Goal: Task Accomplishment & Management: Use online tool/utility

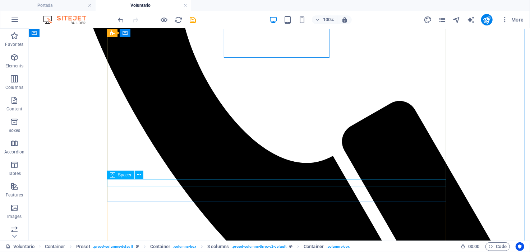
scroll to position [356, 0]
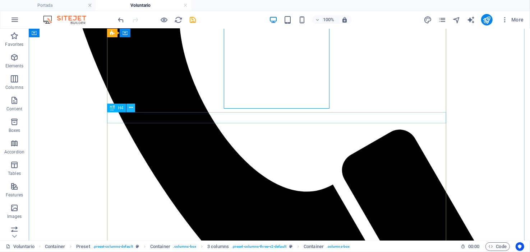
click at [132, 110] on icon at bounding box center [131, 108] width 4 height 8
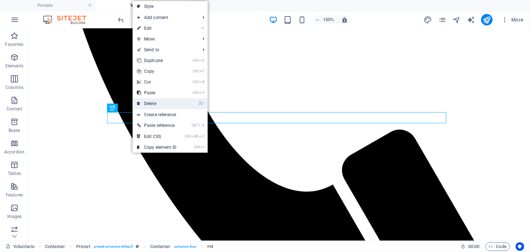
click at [146, 103] on link "⌦ Delete" at bounding box center [157, 103] width 48 height 11
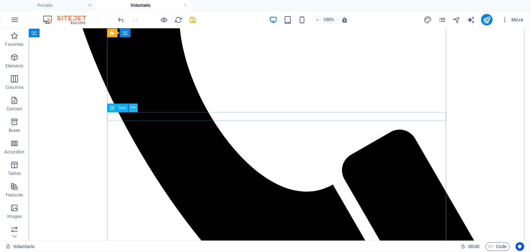
click at [131, 108] on icon at bounding box center [133, 108] width 4 height 8
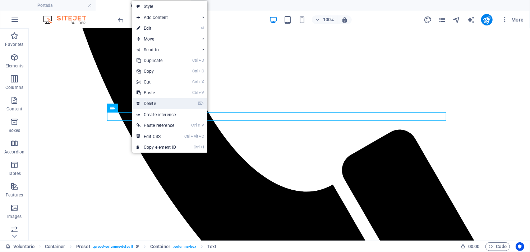
click at [147, 103] on link "⌦ Delete" at bounding box center [156, 103] width 48 height 11
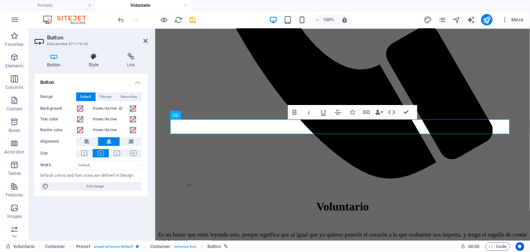
click at [96, 58] on icon at bounding box center [93, 56] width 35 height 7
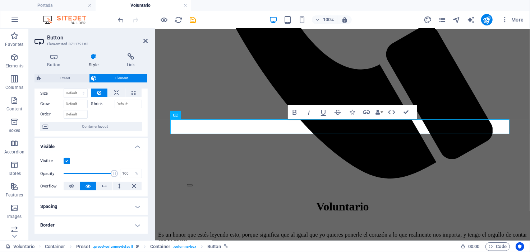
scroll to position [0, 0]
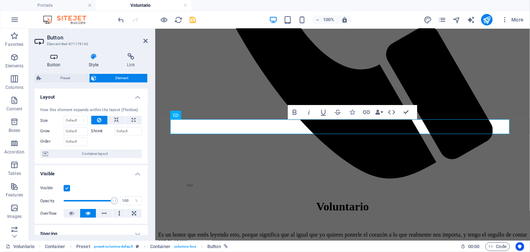
click at [55, 59] on icon at bounding box center [53, 56] width 39 height 7
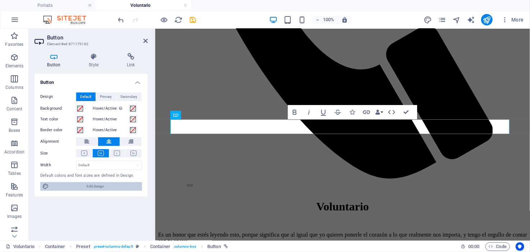
click at [94, 185] on span "Edit design" at bounding box center [95, 186] width 89 height 9
select select "px"
select select "300"
select select "px"
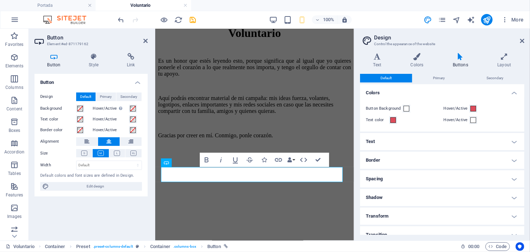
click at [113, 212] on div "Button Design Default Primary Secondary Background Hover/Active Switch to previ…" at bounding box center [90, 154] width 113 height 161
click at [523, 40] on icon at bounding box center [522, 41] width 4 height 6
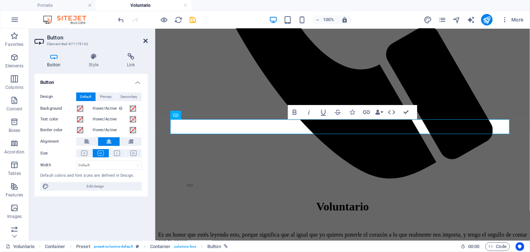
click at [145, 39] on icon at bounding box center [145, 41] width 4 height 6
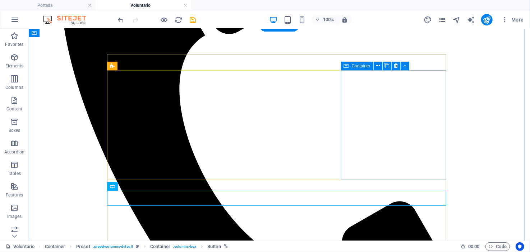
scroll to position [320, 0]
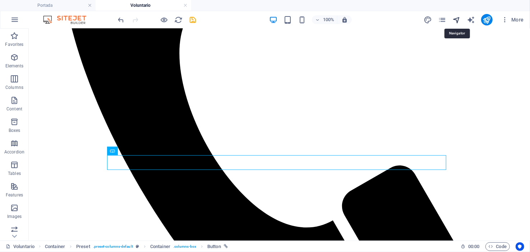
click at [456, 19] on icon "navigator" at bounding box center [456, 20] width 8 height 8
select select "16566138-es"
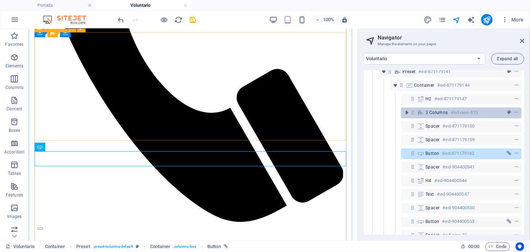
scroll to position [71, 0]
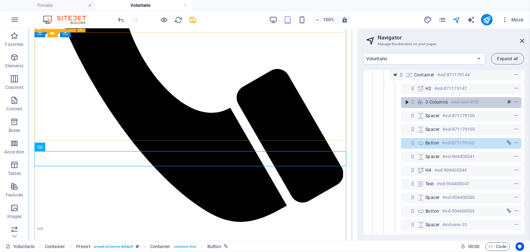
click at [404, 101] on icon "toggle-expand" at bounding box center [406, 102] width 7 height 7
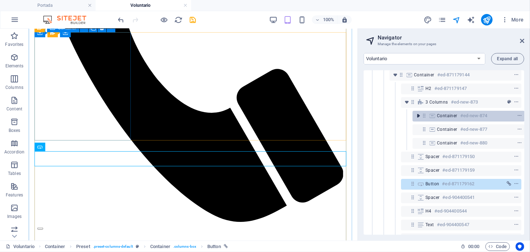
click at [419, 116] on icon "toggle-expand" at bounding box center [417, 115] width 7 height 7
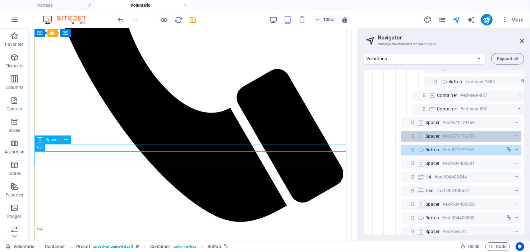
scroll to position [88, 0]
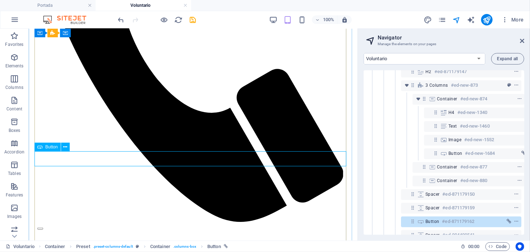
drag, startPoint x: 423, startPoint y: 222, endPoint x: 419, endPoint y: 221, distance: 3.7
click at [419, 221] on icon at bounding box center [421, 222] width 8 height 6
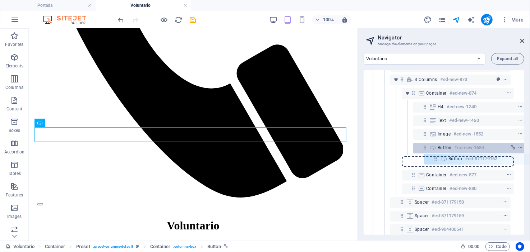
scroll to position [94, 12]
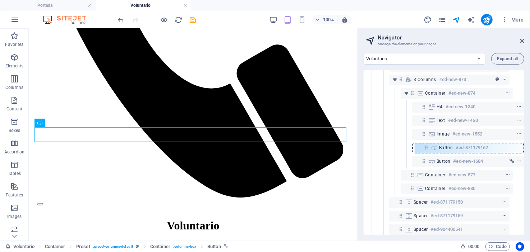
drag, startPoint x: 413, startPoint y: 221, endPoint x: 429, endPoint y: 145, distance: 77.5
click at [429, 145] on div "Banner #ed-871179210 Container #ed-871179099 Preset #ed-871179114 Container #ed…" at bounding box center [443, 152] width 161 height 165
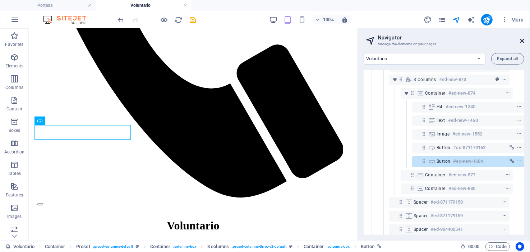
click at [520, 40] on icon at bounding box center [522, 41] width 4 height 6
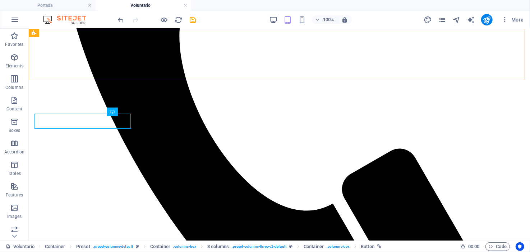
scroll to position [348, 0]
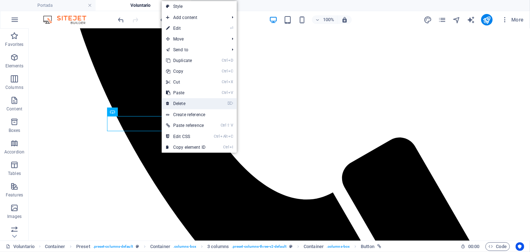
click at [187, 104] on link "⌦ Delete" at bounding box center [186, 103] width 48 height 11
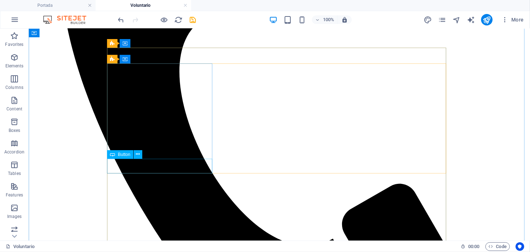
scroll to position [312, 0]
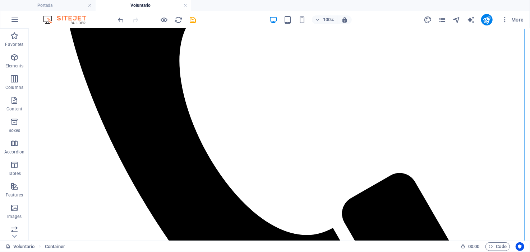
drag, startPoint x: 148, startPoint y: 188, endPoint x: 125, endPoint y: 134, distance: 59.2
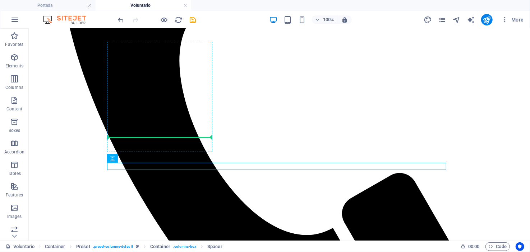
drag, startPoint x: 146, startPoint y: 186, endPoint x: 129, endPoint y: 136, distance: 53.4
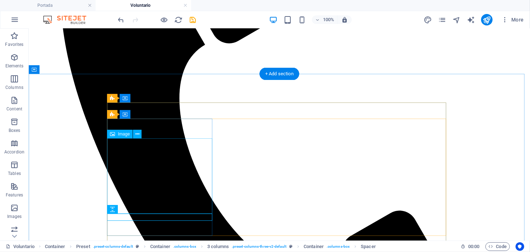
scroll to position [277, 0]
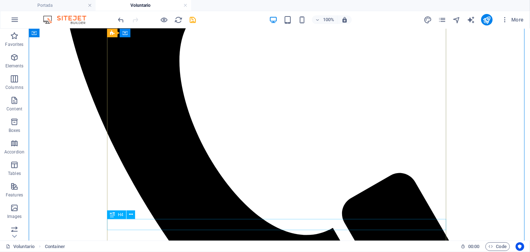
scroll to position [240, 0]
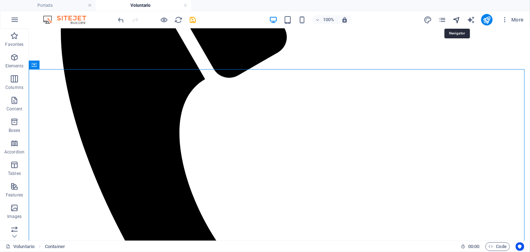
click at [457, 16] on icon "navigator" at bounding box center [456, 20] width 8 height 8
select select "16566138-es"
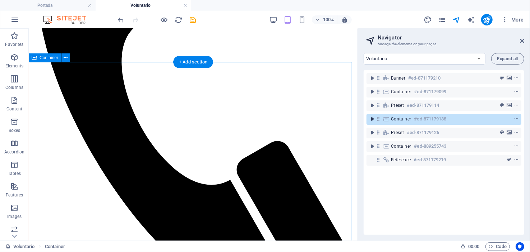
click at [372, 116] on icon "toggle-expand" at bounding box center [371, 119] width 7 height 7
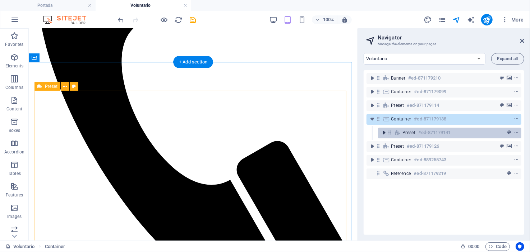
click at [380, 130] on icon "toggle-expand" at bounding box center [383, 132] width 7 height 7
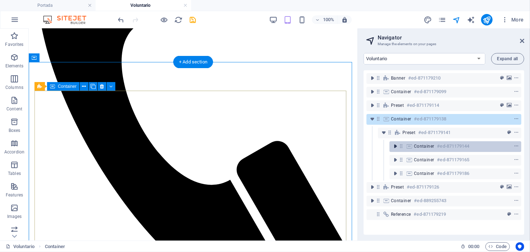
click at [393, 145] on icon "toggle-expand" at bounding box center [394, 146] width 7 height 7
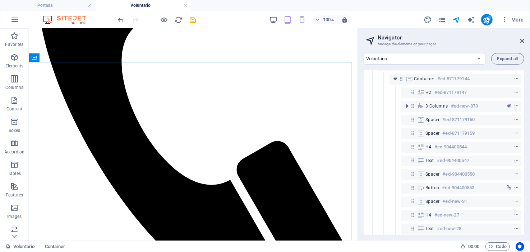
scroll to position [71, 0]
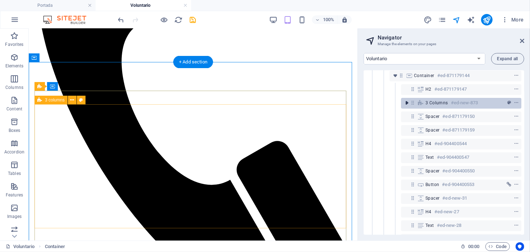
click at [406, 103] on icon "toggle-expand" at bounding box center [406, 102] width 7 height 7
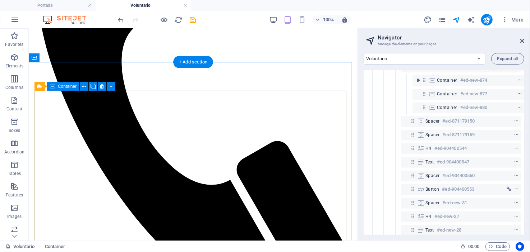
scroll to position [108, 0]
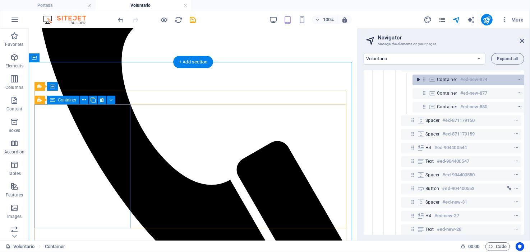
click at [419, 82] on icon "toggle-expand" at bounding box center [417, 79] width 7 height 7
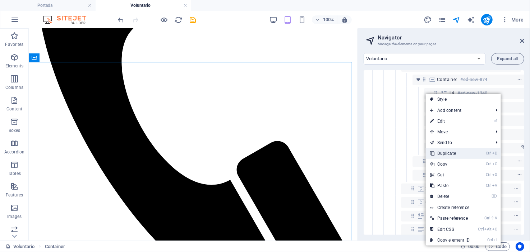
click at [444, 150] on link "Ctrl D Duplicate" at bounding box center [450, 153] width 48 height 11
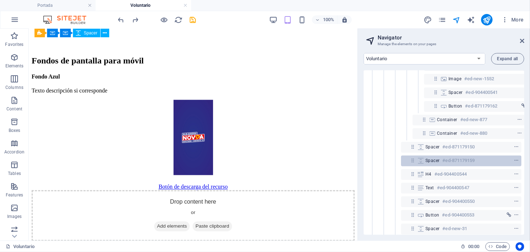
scroll to position [78, 0]
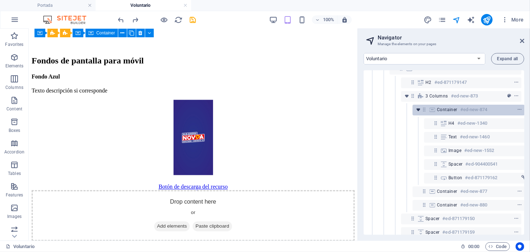
click at [417, 111] on icon "toggle-expand" at bounding box center [417, 109] width 7 height 7
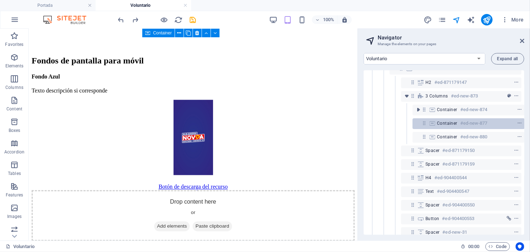
click at [422, 124] on icon at bounding box center [424, 123] width 6 height 6
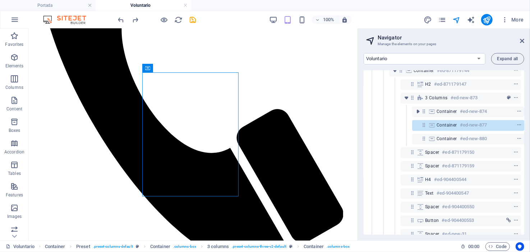
scroll to position [87, 1]
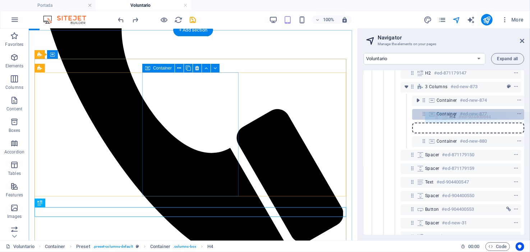
drag, startPoint x: 412, startPoint y: 170, endPoint x: 439, endPoint y: 117, distance: 59.8
click at [439, 117] on div "Banner #ed-871179210 Container #ed-871179099 Preset #ed-871179114 Container #ed…" at bounding box center [443, 152] width 161 height 165
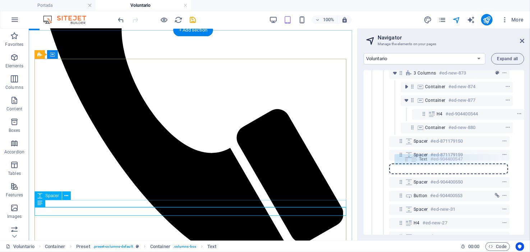
scroll to position [101, 13]
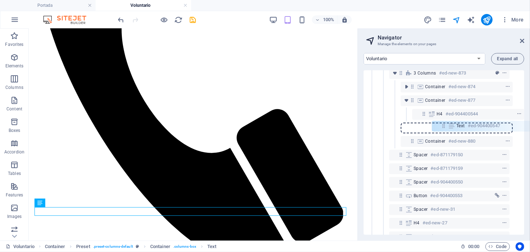
drag, startPoint x: 398, startPoint y: 170, endPoint x: 443, endPoint y: 124, distance: 64.0
click at [443, 124] on div "Banner #ed-871179210 Container #ed-871179099 Preset #ed-871179114 Container #ed…" at bounding box center [443, 152] width 161 height 165
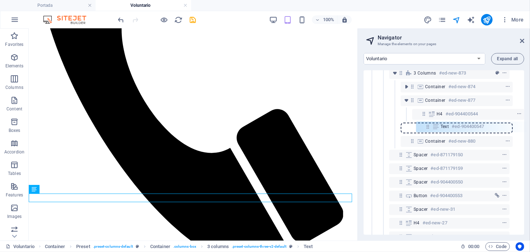
drag, startPoint x: 410, startPoint y: 127, endPoint x: 429, endPoint y: 126, distance: 19.0
click at [429, 126] on div "Banner #ed-871179210 Container #ed-871179099 Preset #ed-871179114 Container #ed…" at bounding box center [443, 152] width 161 height 165
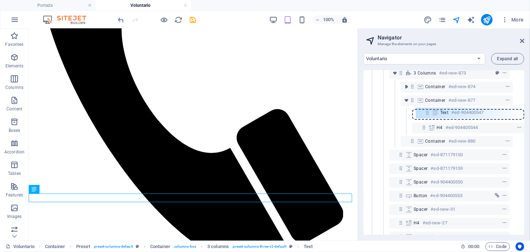
drag, startPoint x: 410, startPoint y: 128, endPoint x: 428, endPoint y: 111, distance: 23.9
click at [428, 111] on div "Banner #ed-871179210 Container #ed-871179099 Preset #ed-871179114 Container #ed…" at bounding box center [443, 152] width 161 height 165
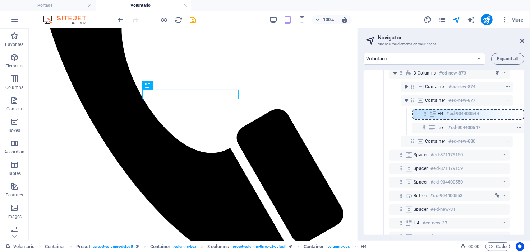
drag, startPoint x: 422, startPoint y: 127, endPoint x: 426, endPoint y: 110, distance: 17.4
click at [426, 110] on div "Banner #ed-871179210 Container #ed-871179099 Preset #ed-871179114 Container #ed…" at bounding box center [443, 152] width 161 height 165
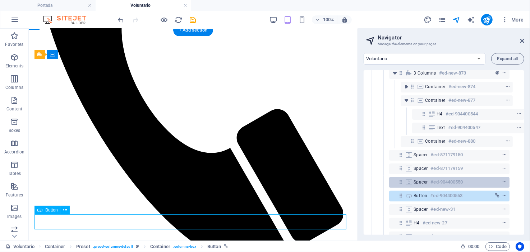
scroll to position [101, 13]
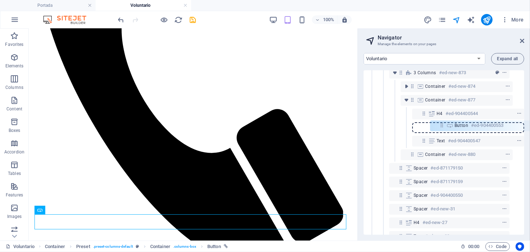
drag, startPoint x: 401, startPoint y: 196, endPoint x: 445, endPoint y: 125, distance: 83.7
click at [445, 125] on div "Banner #ed-871179210 Container #ed-871179099 Preset #ed-871179114 Container #ed…" at bounding box center [443, 152] width 161 height 165
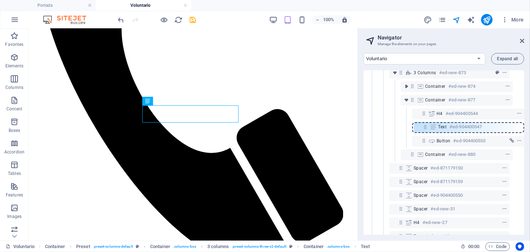
drag, startPoint x: 424, startPoint y: 142, endPoint x: 426, endPoint y: 127, distance: 15.6
click at [426, 127] on div "Banner #ed-871179210 Container #ed-871179099 Preset #ed-871179114 Container #ed…" at bounding box center [443, 152] width 161 height 165
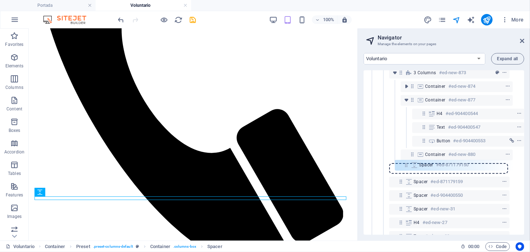
scroll to position [101, 12]
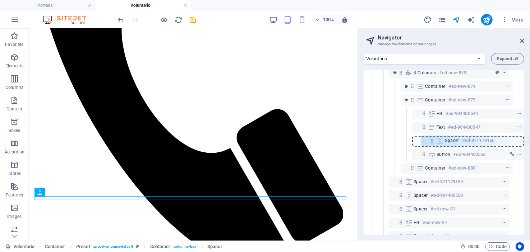
drag, startPoint x: 400, startPoint y: 170, endPoint x: 435, endPoint y: 142, distance: 44.7
click at [435, 142] on div "Banner #ed-871179210 Container #ed-871179099 Preset #ed-871179114 Container #ed…" at bounding box center [443, 152] width 161 height 165
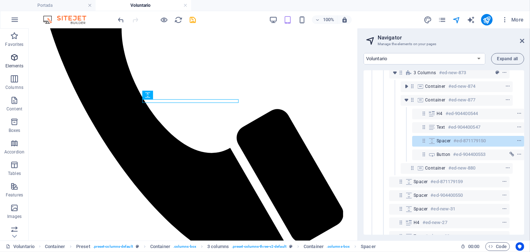
click at [11, 55] on icon "button" at bounding box center [14, 57] width 9 height 9
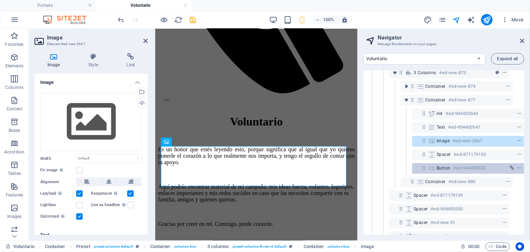
scroll to position [277, 0]
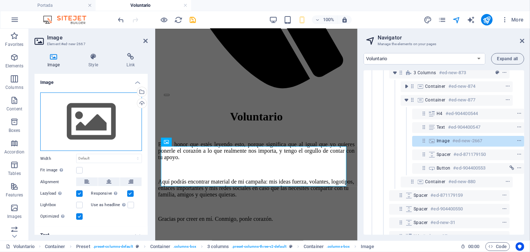
click at [110, 115] on div "Drag files here, click to choose files or select files from Files or our free s…" at bounding box center [91, 122] width 102 height 59
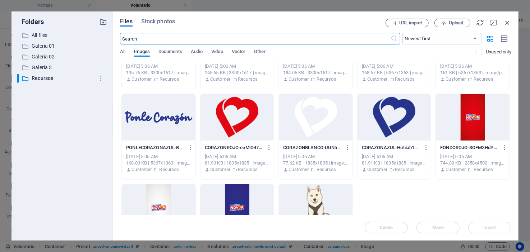
scroll to position [114, 0]
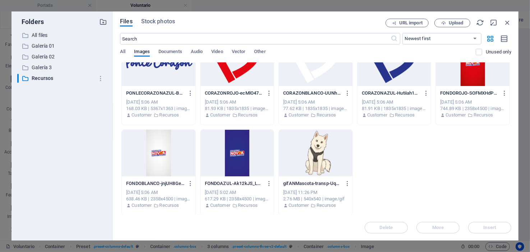
click at [162, 158] on div at bounding box center [159, 153] width 74 height 47
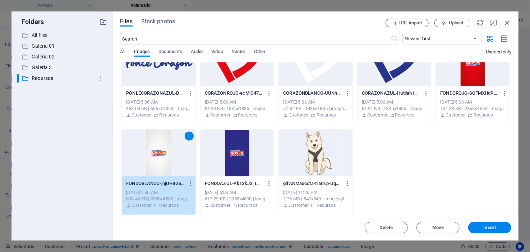
drag, startPoint x: 488, startPoint y: 228, endPoint x: 482, endPoint y: 231, distance: 6.3
click at [488, 228] on span "Insert" at bounding box center [489, 228] width 13 height 4
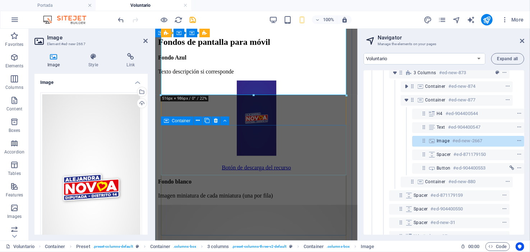
scroll to position [623, 0]
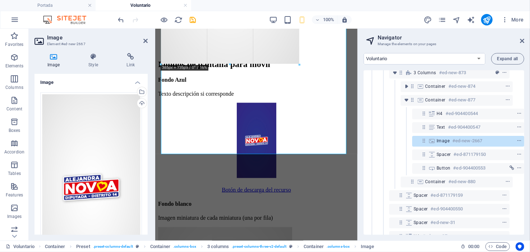
drag, startPoint x: 345, startPoint y: 154, endPoint x: 266, endPoint y: 53, distance: 127.9
type input "371"
select select "px"
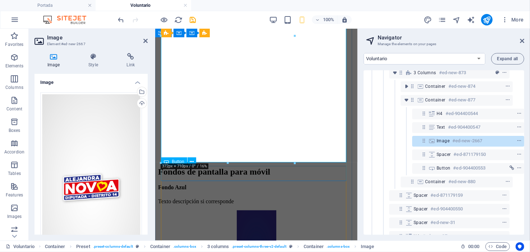
scroll to position [479, 0]
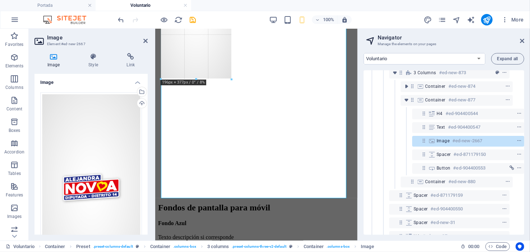
drag, startPoint x: 294, startPoint y: 200, endPoint x: 223, endPoint y: 74, distance: 144.1
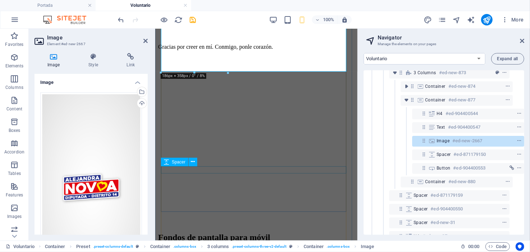
scroll to position [372, 0]
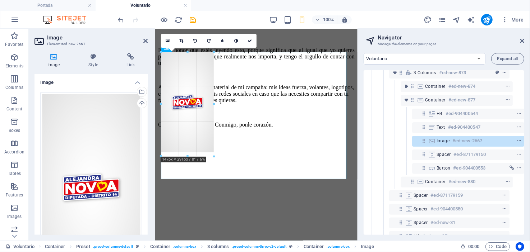
drag, startPoint x: 228, startPoint y: 180, endPoint x: 207, endPoint y: 126, distance: 58.2
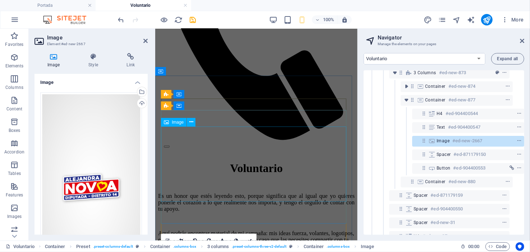
scroll to position [300, 0]
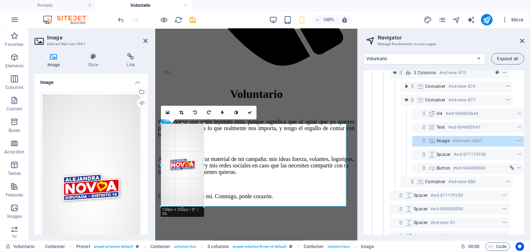
drag, startPoint x: 207, startPoint y: 213, endPoint x: 205, endPoint y: 201, distance: 12.0
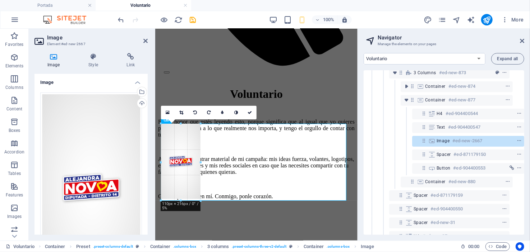
drag, startPoint x: 202, startPoint y: 205, endPoint x: 199, endPoint y: 198, distance: 7.6
type input "110"
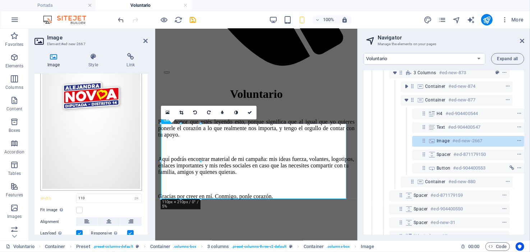
scroll to position [138, 0]
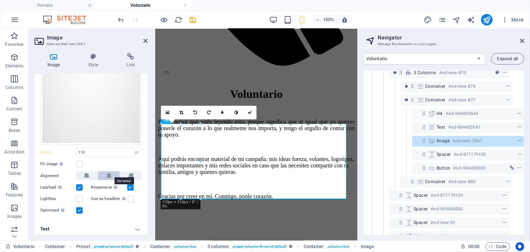
click at [105, 173] on button at bounding box center [109, 176] width 22 height 9
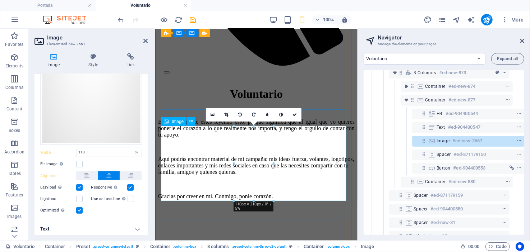
scroll to position [264, 0]
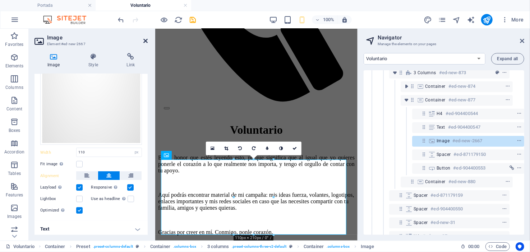
click at [145, 39] on icon at bounding box center [145, 41] width 4 height 6
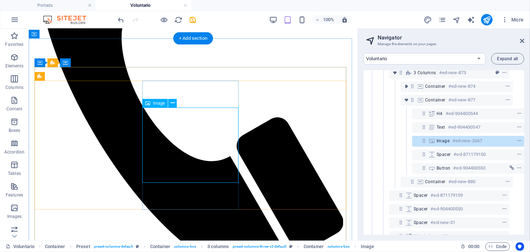
select select "px"
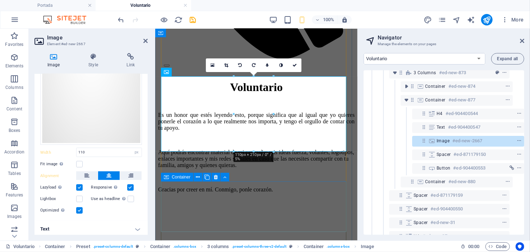
scroll to position [300, 0]
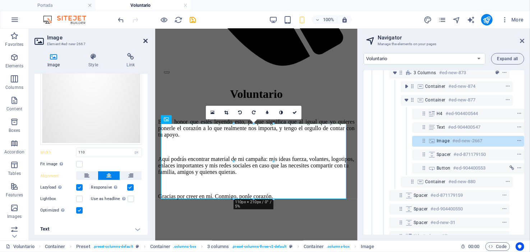
click at [144, 40] on icon at bounding box center [145, 41] width 4 height 6
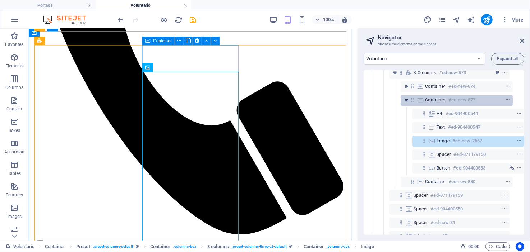
click at [404, 98] on icon "toggle-expand" at bounding box center [406, 100] width 7 height 7
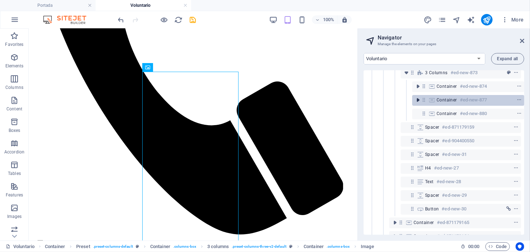
scroll to position [101, 1]
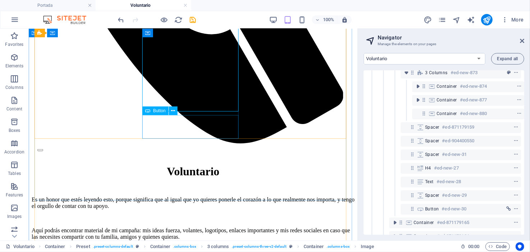
scroll to position [444, 0]
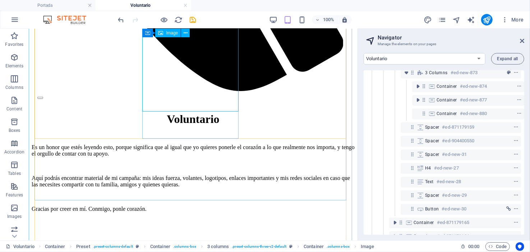
select select "px"
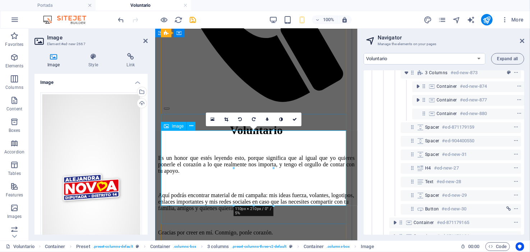
scroll to position [300, 0]
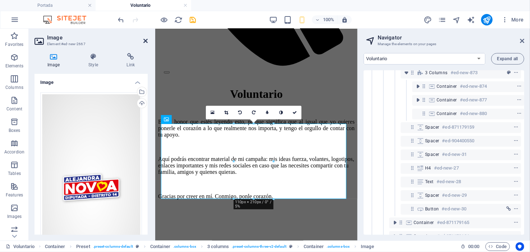
click at [146, 40] on icon at bounding box center [145, 41] width 4 height 6
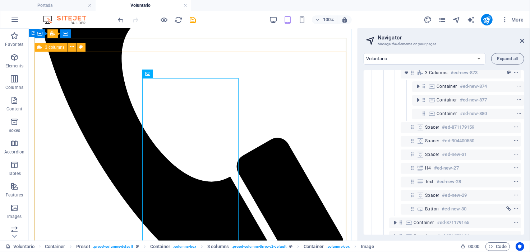
scroll to position [192, 0]
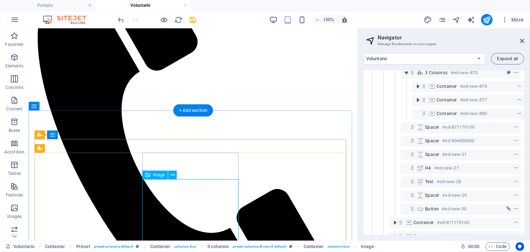
select select "px"
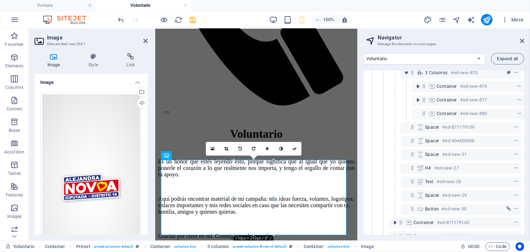
scroll to position [264, 0]
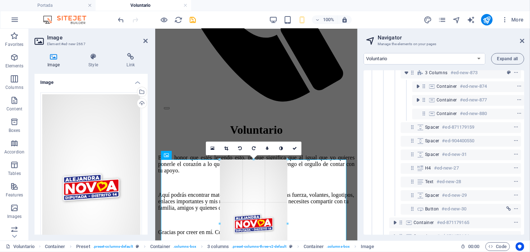
drag, startPoint x: 272, startPoint y: 234, endPoint x: 302, endPoint y: 264, distance: 42.2
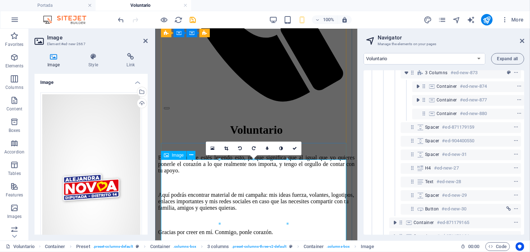
scroll to position [408, 0]
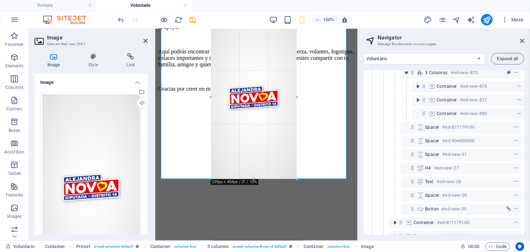
drag, startPoint x: 287, startPoint y: 145, endPoint x: 305, endPoint y: 175, distance: 34.8
type input "239"
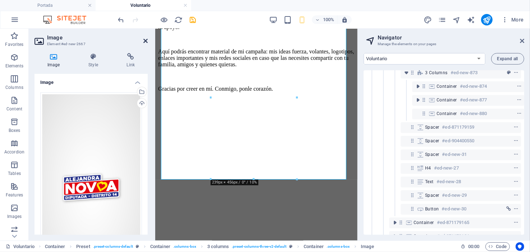
click at [146, 42] on icon at bounding box center [145, 41] width 4 height 6
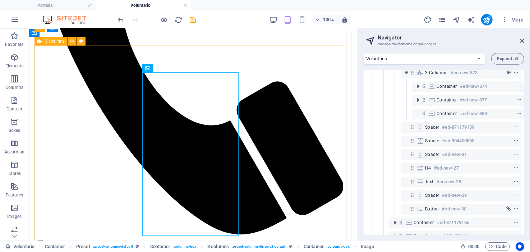
scroll to position [228, 0]
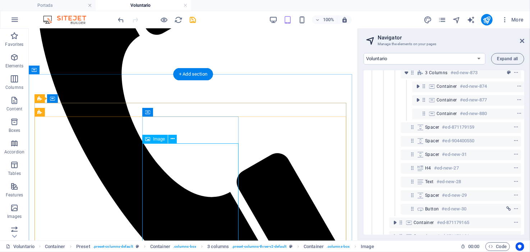
select select "px"
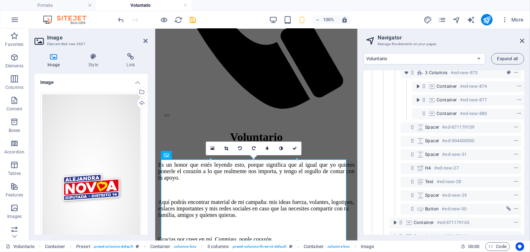
scroll to position [264, 0]
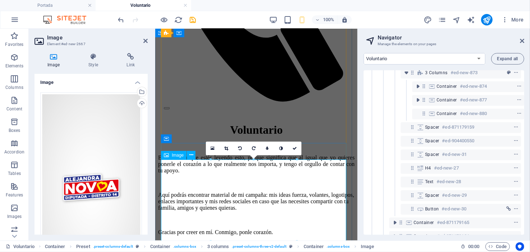
drag, startPoint x: 451, startPoint y: 188, endPoint x: 273, endPoint y: 191, distance: 177.8
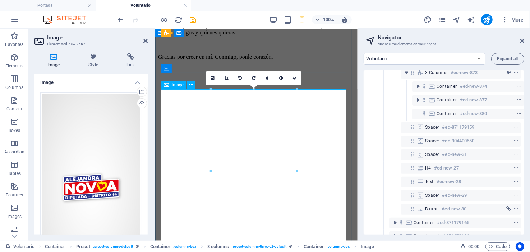
scroll to position [444, 0]
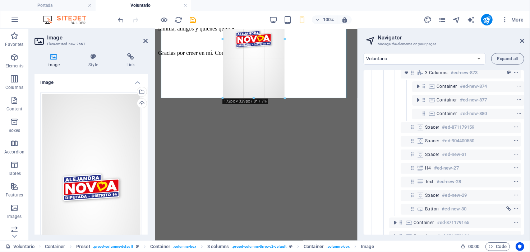
drag, startPoint x: 296, startPoint y: 144, endPoint x: 122, endPoint y: 78, distance: 185.8
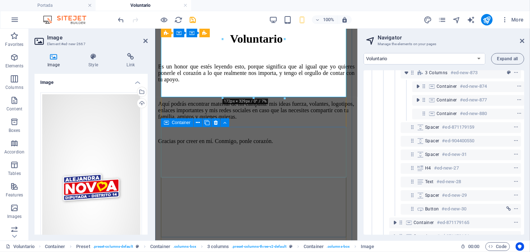
scroll to position [336, 0]
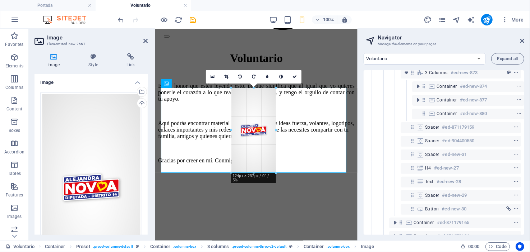
drag, startPoint x: 285, startPoint y: 205, endPoint x: 268, endPoint y: 139, distance: 67.9
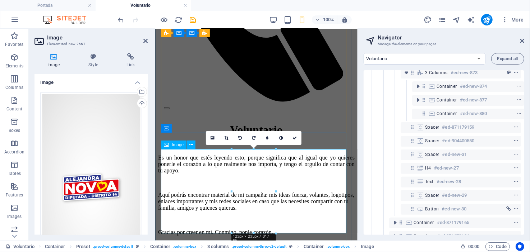
scroll to position [300, 0]
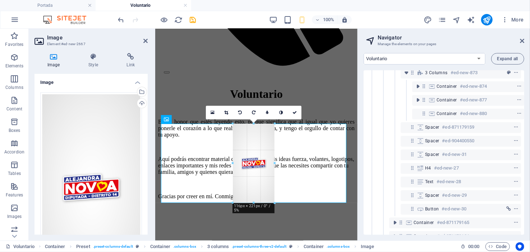
drag, startPoint x: 276, startPoint y: 209, endPoint x: 274, endPoint y: 201, distance: 8.3
type input "116"
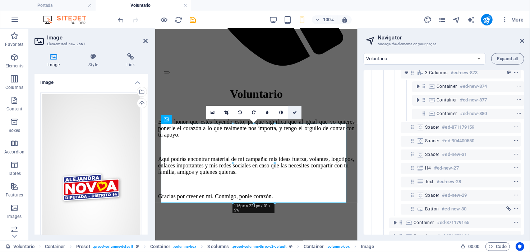
click at [296, 112] on icon at bounding box center [294, 113] width 4 height 4
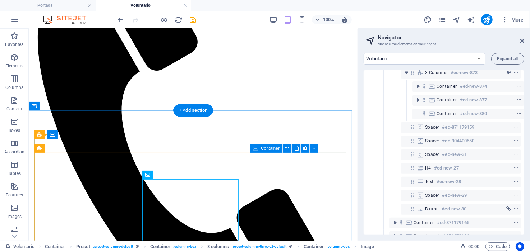
scroll to position [264, 0]
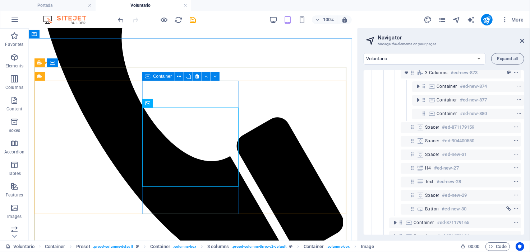
click at [160, 80] on div "Container" at bounding box center [158, 76] width 32 height 9
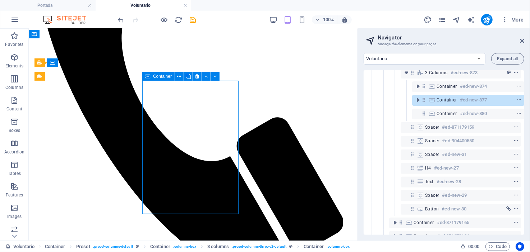
click at [160, 80] on div "Container" at bounding box center [158, 76] width 32 height 9
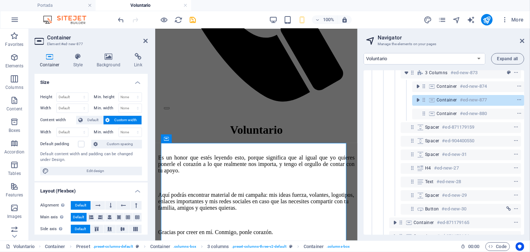
click at [145, 36] on h2 "Container" at bounding box center [97, 37] width 101 height 6
click at [144, 40] on icon at bounding box center [145, 41] width 4 height 6
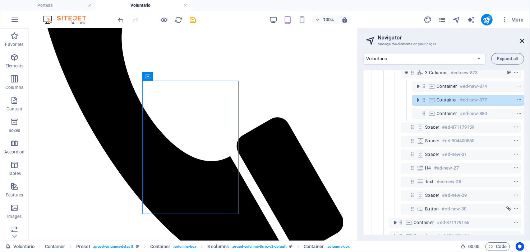
click at [521, 40] on icon at bounding box center [522, 41] width 4 height 6
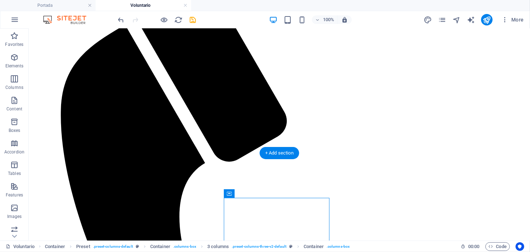
scroll to position [228, 0]
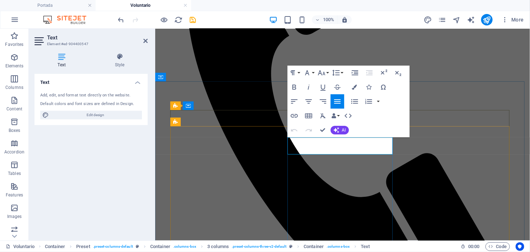
drag, startPoint x: 313, startPoint y: 149, endPoint x: 289, endPoint y: 144, distance: 24.3
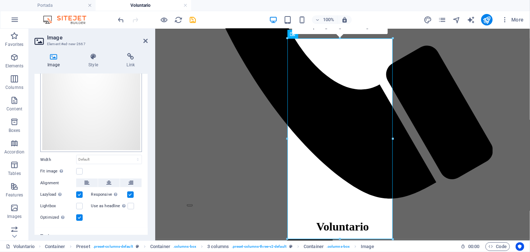
scroll to position [138, 0]
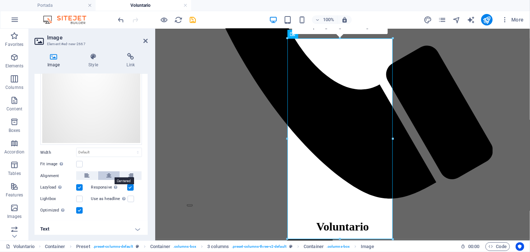
click at [110, 172] on icon at bounding box center [108, 176] width 5 height 9
click at [143, 38] on icon at bounding box center [145, 41] width 4 height 6
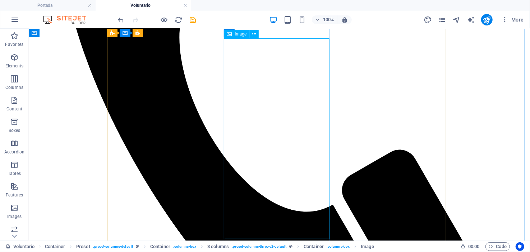
scroll to position [228, 0]
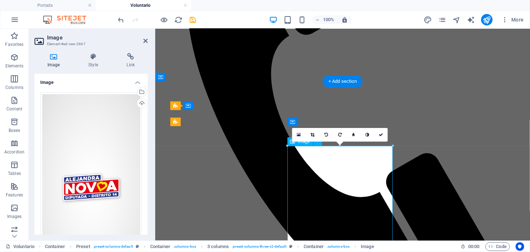
scroll to position [372, 0]
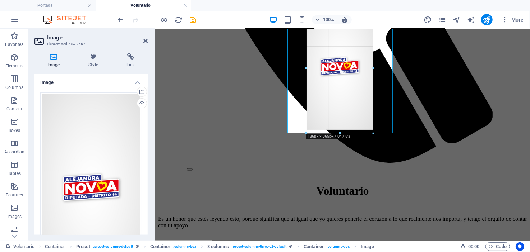
drag, startPoint x: 393, startPoint y: 204, endPoint x: 354, endPoint y: 71, distance: 138.7
type input "185"
select select "px"
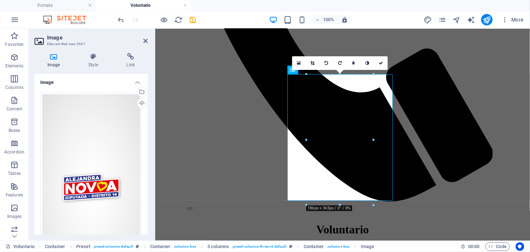
scroll to position [300, 0]
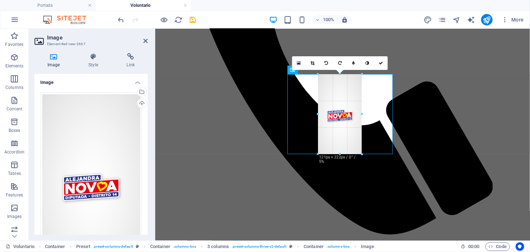
drag, startPoint x: 217, startPoint y: 176, endPoint x: 192, endPoint y: 110, distance: 70.0
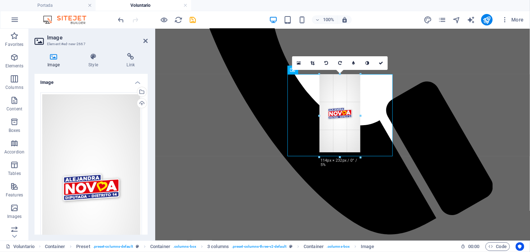
drag, startPoint x: 361, startPoint y: 157, endPoint x: 356, endPoint y: 135, distance: 22.3
type input "115"
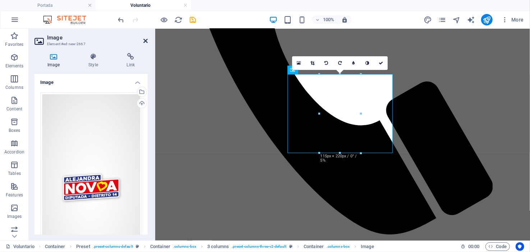
click at [145, 40] on icon at bounding box center [145, 41] width 4 height 6
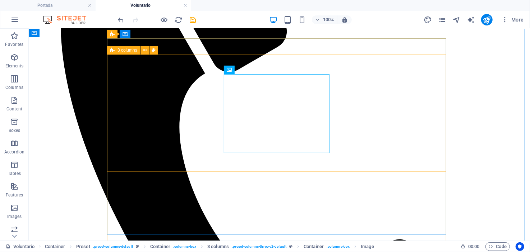
scroll to position [228, 0]
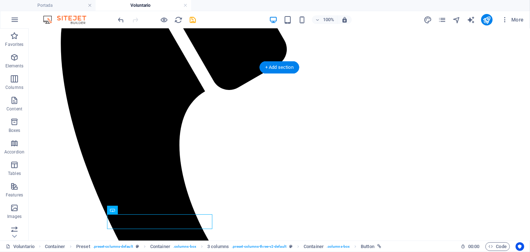
scroll to position [242, 0]
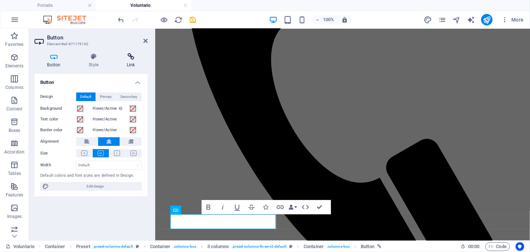
click at [133, 58] on icon at bounding box center [131, 56] width 34 height 7
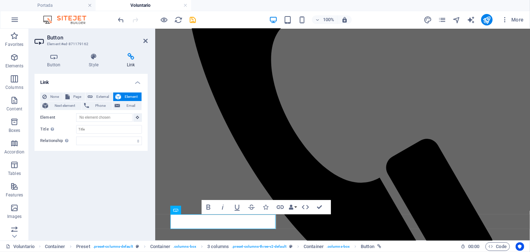
click at [129, 96] on span "Element" at bounding box center [131, 97] width 16 height 9
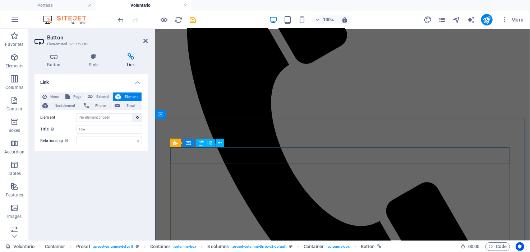
scroll to position [191, 0]
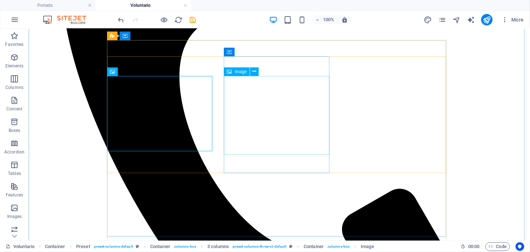
scroll to position [298, 0]
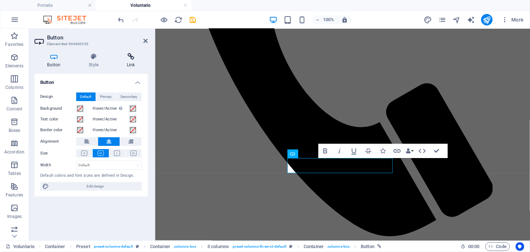
click at [131, 57] on icon at bounding box center [131, 56] width 34 height 7
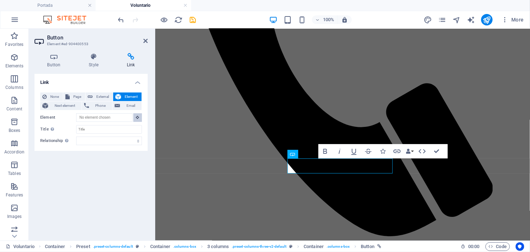
scroll to position [247, 0]
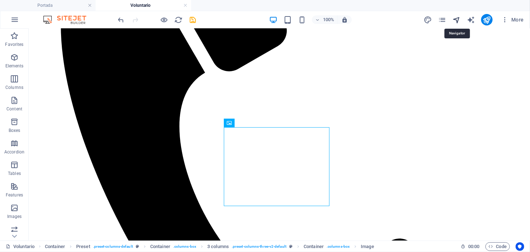
click at [456, 17] on icon "navigator" at bounding box center [456, 20] width 8 height 8
select select "16566138-es"
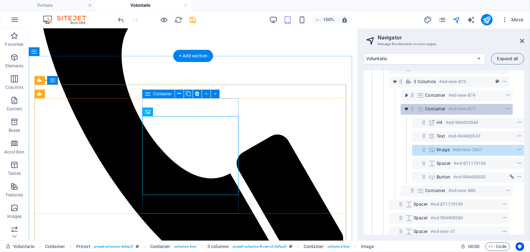
click at [405, 110] on icon "toggle-expand" at bounding box center [406, 109] width 7 height 7
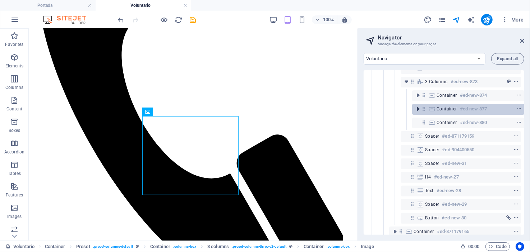
scroll to position [92, 1]
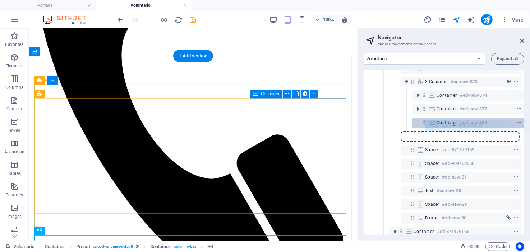
drag, startPoint x: 412, startPoint y: 177, endPoint x: 437, endPoint y: 124, distance: 59.3
click at [437, 124] on div "Banner #ed-871179210 Container #ed-871179099 Preset #ed-871179114 Container #ed…" at bounding box center [443, 152] width 161 height 165
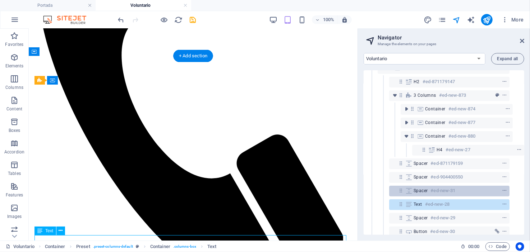
scroll to position [80, 13]
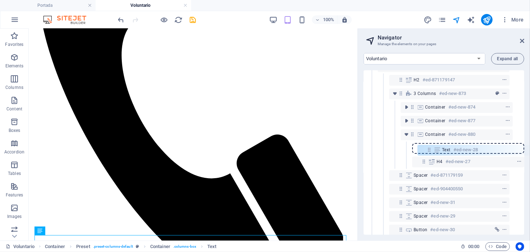
drag, startPoint x: 399, startPoint y: 204, endPoint x: 430, endPoint y: 148, distance: 64.0
click at [430, 148] on div "Banner #ed-871179210 Container #ed-871179099 Preset #ed-871179114 Container #ed…" at bounding box center [443, 152] width 161 height 165
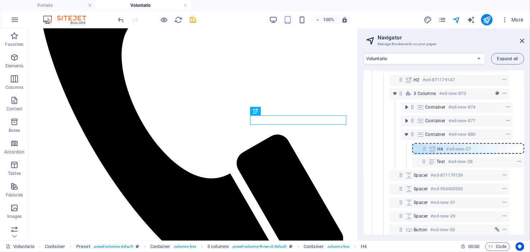
drag, startPoint x: 424, startPoint y: 161, endPoint x: 426, endPoint y: 147, distance: 14.8
click at [426, 147] on div "Banner #ed-871179210 Container #ed-871179099 Preset #ed-871179114 Container #ed…" at bounding box center [443, 152] width 161 height 165
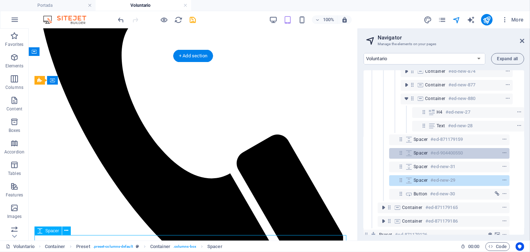
scroll to position [116, 13]
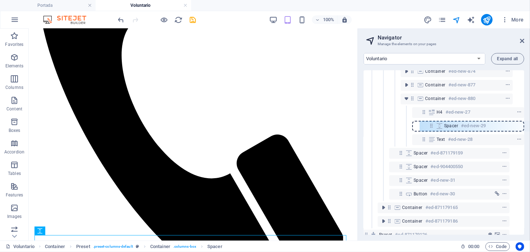
drag, startPoint x: 400, startPoint y: 180, endPoint x: 432, endPoint y: 124, distance: 64.8
click at [432, 124] on div "Banner #ed-871179210 Container #ed-871179099 Preset #ed-871179114 Container #ed…" at bounding box center [443, 152] width 161 height 165
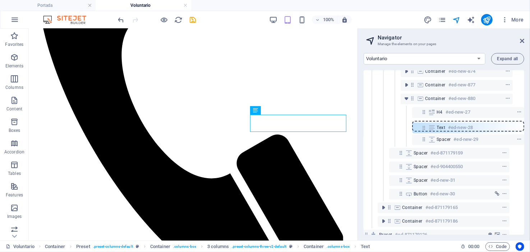
drag, startPoint x: 422, startPoint y: 141, endPoint x: 423, endPoint y: 127, distance: 13.3
click at [423, 127] on div "Banner #ed-871179210 Container #ed-871179099 Preset #ed-871179114 Container #ed…" at bounding box center [443, 152] width 161 height 165
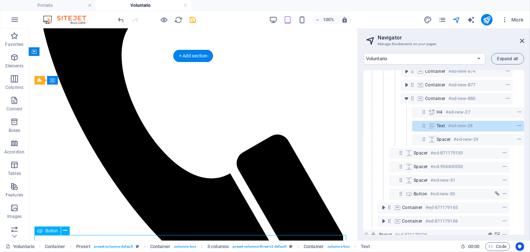
scroll to position [116, 12]
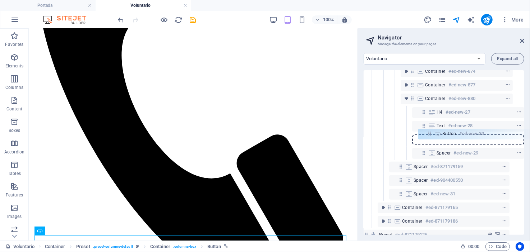
drag, startPoint x: 399, startPoint y: 194, endPoint x: 431, endPoint y: 133, distance: 68.7
click at [431, 133] on div "Banner #ed-871179210 Container #ed-871179099 Preset #ed-871179114 Container #ed…" at bounding box center [443, 152] width 161 height 165
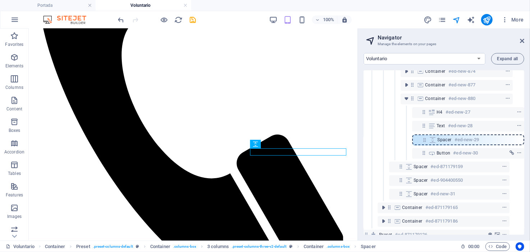
drag, startPoint x: 422, startPoint y: 152, endPoint x: 424, endPoint y: 136, distance: 15.5
click at [424, 136] on div "Banner #ed-871179210 Container #ed-871179099 Preset #ed-871179114 Container #ed…" at bounding box center [443, 152] width 161 height 165
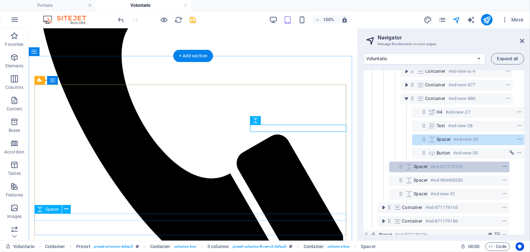
click at [504, 168] on icon "context-menu" at bounding box center [504, 166] width 5 height 5
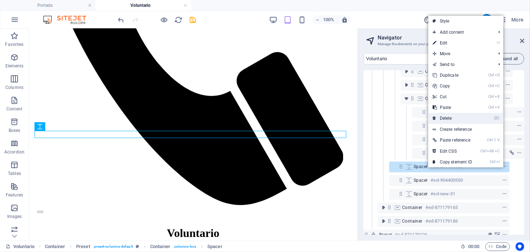
click at [449, 119] on link "⌦ Delete" at bounding box center [452, 118] width 48 height 11
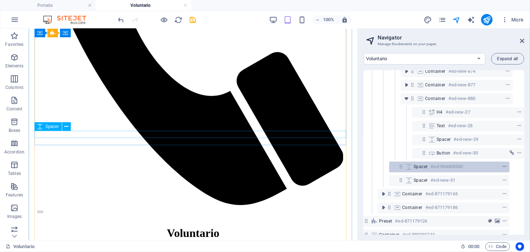
click at [502, 167] on icon "context-menu" at bounding box center [504, 166] width 5 height 5
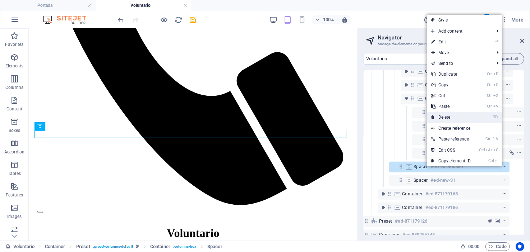
click at [447, 117] on link "⌦ Delete" at bounding box center [451, 117] width 48 height 11
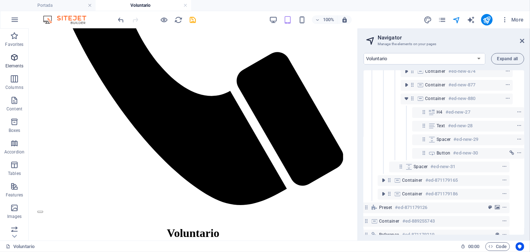
click at [17, 58] on icon "button" at bounding box center [14, 57] width 9 height 9
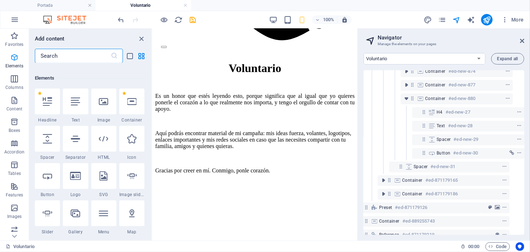
scroll to position [76, 0]
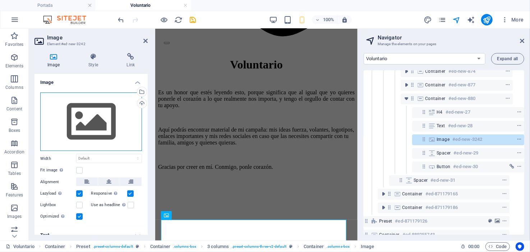
click at [98, 116] on div "Drag files here, click to choose files or select files from Files or our free s…" at bounding box center [91, 122] width 102 height 59
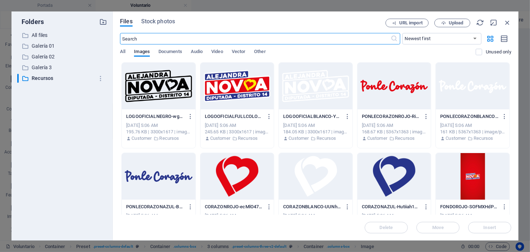
scroll to position [993, 0]
click at [472, 177] on div at bounding box center [473, 176] width 74 height 47
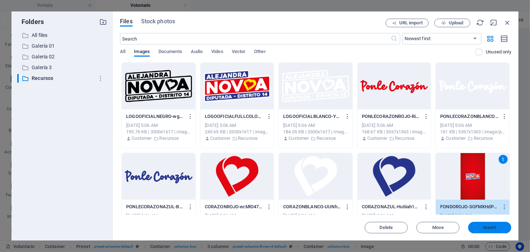
click at [488, 227] on span "Insert" at bounding box center [489, 228] width 13 height 4
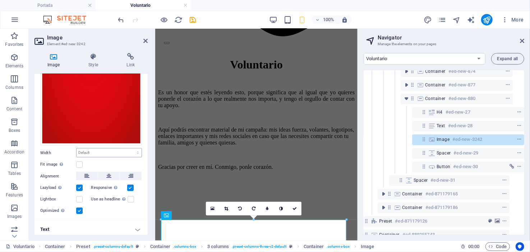
scroll to position [138, 0]
click at [107, 174] on icon at bounding box center [108, 176] width 5 height 9
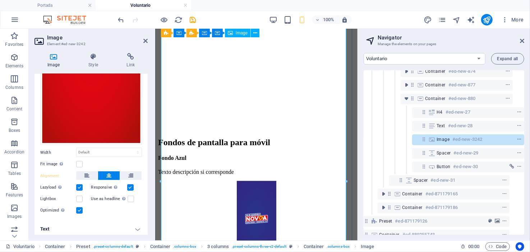
scroll to position [688, 0]
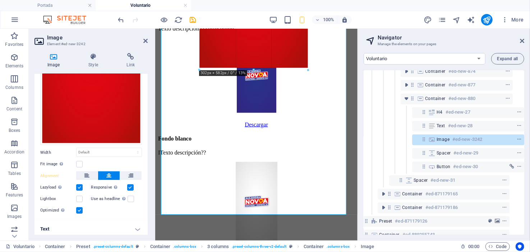
drag, startPoint x: 346, startPoint y: 214, endPoint x: 268, endPoint y: 37, distance: 193.4
type input "300"
select select "px"
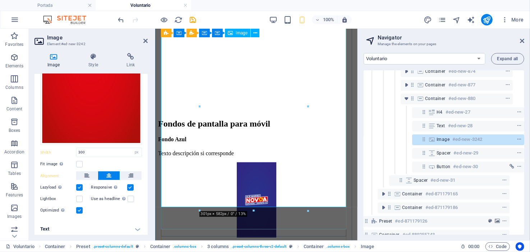
scroll to position [545, 0]
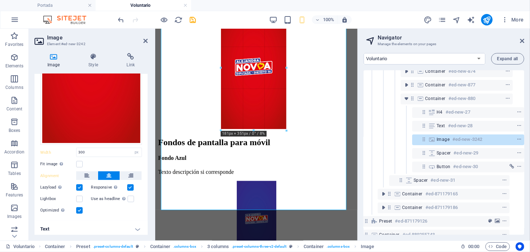
drag, startPoint x: 307, startPoint y: 211, endPoint x: 263, endPoint y: 73, distance: 145.0
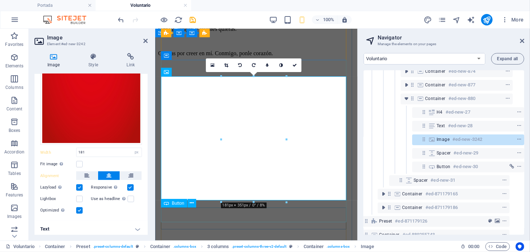
scroll to position [473, 0]
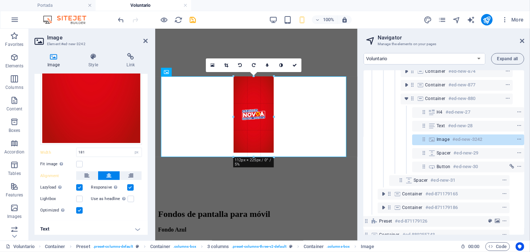
drag, startPoint x: 287, startPoint y: 201, endPoint x: 261, endPoint y: 98, distance: 106.3
type input "111"
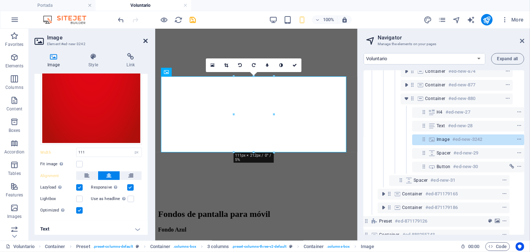
click at [145, 40] on icon at bounding box center [145, 41] width 4 height 6
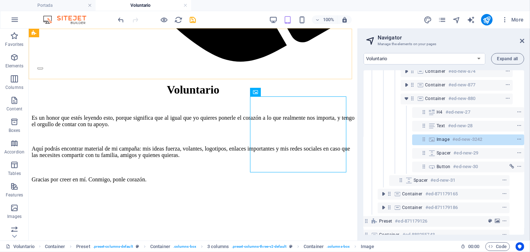
scroll to position [275, 0]
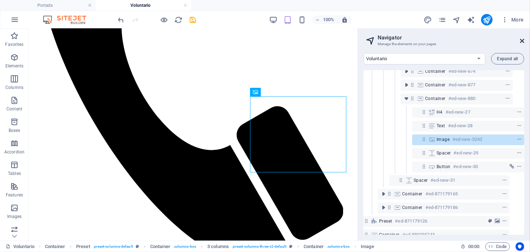
click at [522, 41] on icon at bounding box center [522, 41] width 4 height 6
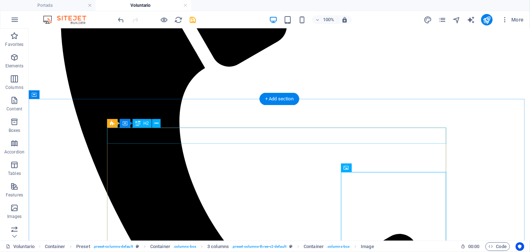
scroll to position [210, 0]
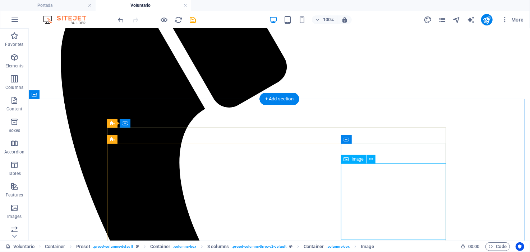
select select "px"
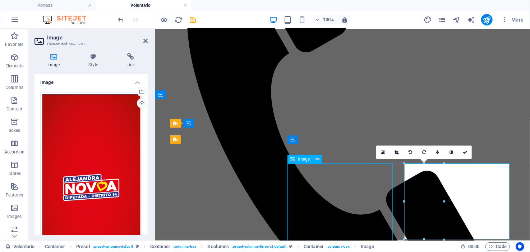
select select "DISABLED_OPTION_VALUE"
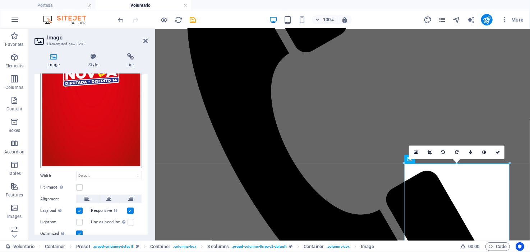
scroll to position [138, 0]
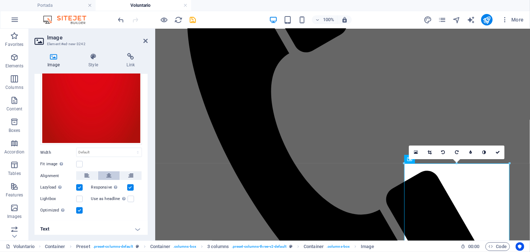
click at [109, 173] on icon at bounding box center [108, 176] width 5 height 9
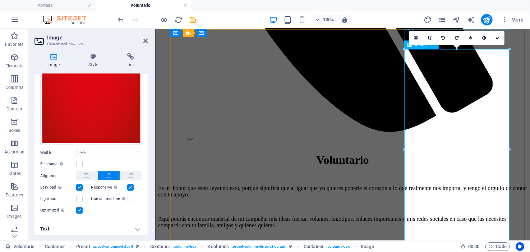
scroll to position [426, 0]
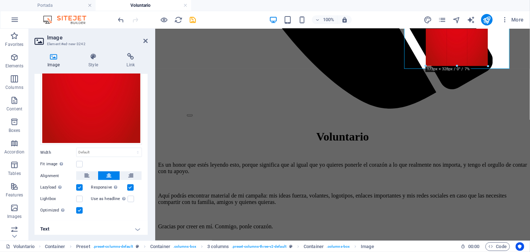
drag, startPoint x: 509, startPoint y: 150, endPoint x: 462, endPoint y: 66, distance: 96.3
type input "172"
select select "px"
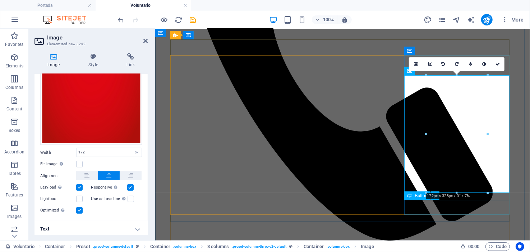
scroll to position [282, 0]
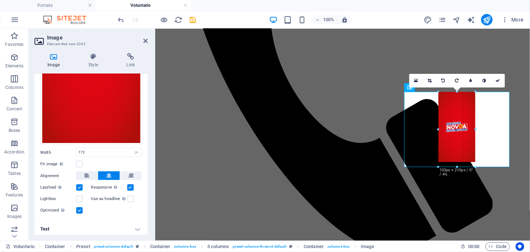
drag, startPoint x: 486, startPoint y: 209, endPoint x: 461, endPoint y: 149, distance: 65.0
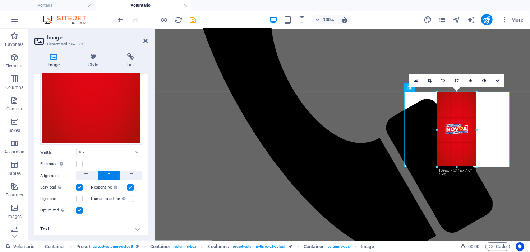
type input "109"
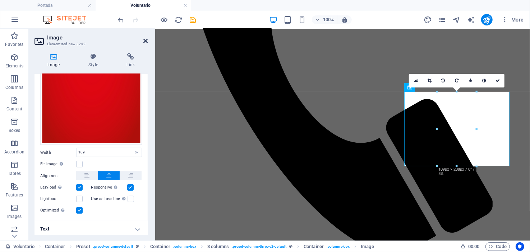
drag, startPoint x: 146, startPoint y: 42, endPoint x: 117, endPoint y: 13, distance: 40.9
click at [146, 42] on icon at bounding box center [145, 41] width 4 height 6
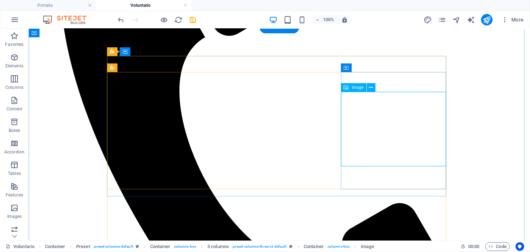
select select "px"
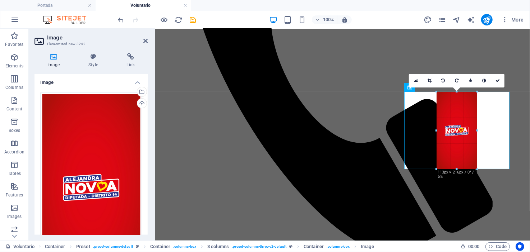
drag, startPoint x: 477, startPoint y: 167, endPoint x: 66, endPoint y: 114, distance: 413.9
type input "113"
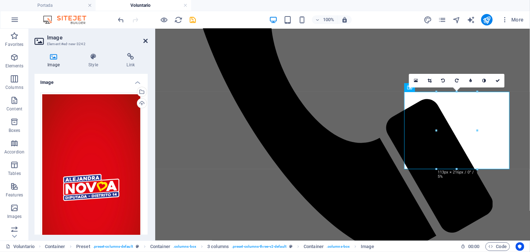
click at [146, 40] on icon at bounding box center [145, 41] width 4 height 6
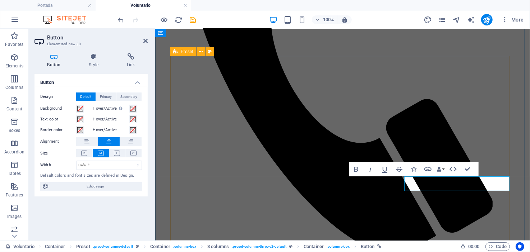
drag, startPoint x: 395, startPoint y: 198, endPoint x: 482, endPoint y: 199, distance: 86.6
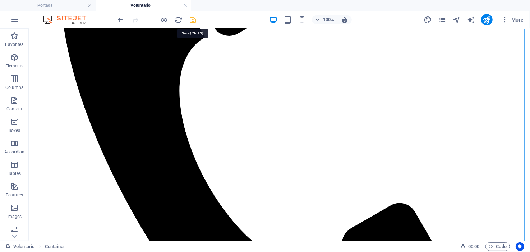
click at [193, 19] on icon "save" at bounding box center [193, 20] width 8 height 8
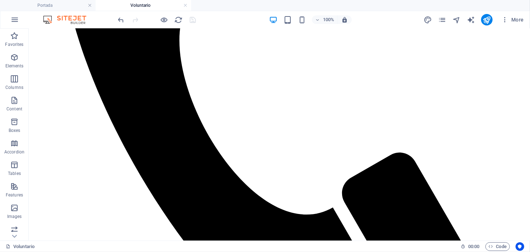
scroll to position [390, 0]
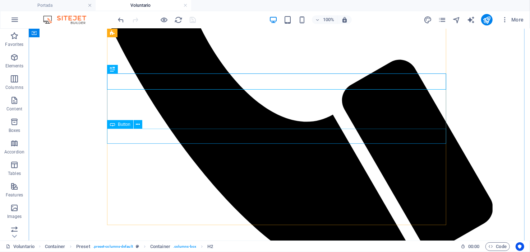
scroll to position [354, 0]
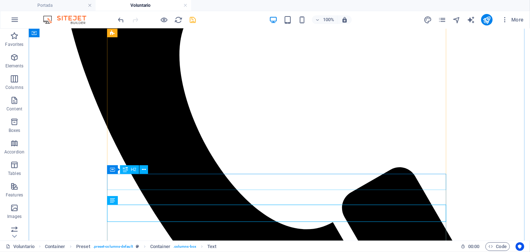
scroll to position [210, 0]
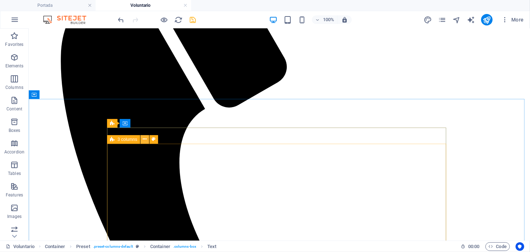
click at [145, 140] on icon at bounding box center [145, 140] width 4 height 8
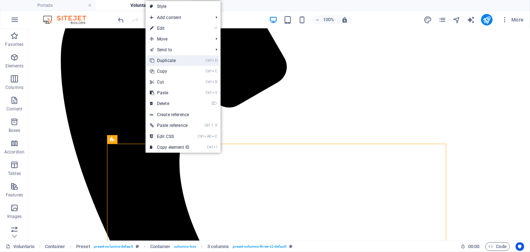
click at [168, 60] on link "Ctrl D Duplicate" at bounding box center [169, 60] width 48 height 11
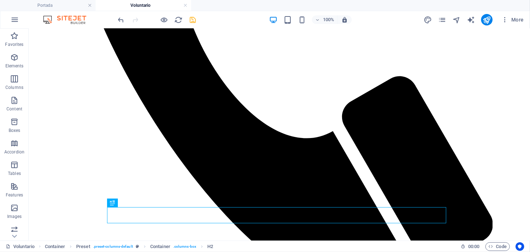
scroll to position [320, 0]
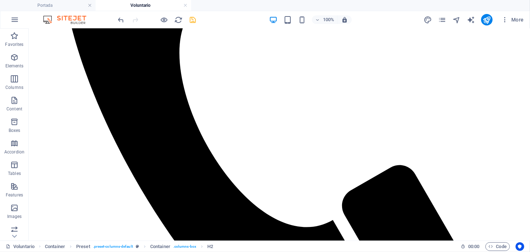
drag, startPoint x: 162, startPoint y: 236, endPoint x: 61, endPoint y: 168, distance: 121.8
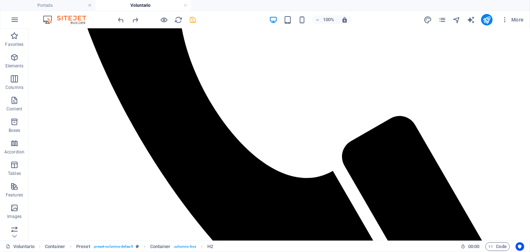
scroll to position [371, 0]
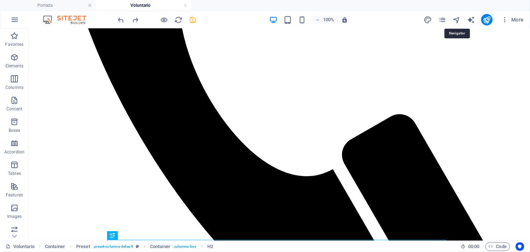
drag, startPoint x: 456, startPoint y: 18, endPoint x: 455, endPoint y: 25, distance: 6.9
click at [456, 18] on icon "navigator" at bounding box center [456, 20] width 8 height 8
select select "16566138-es"
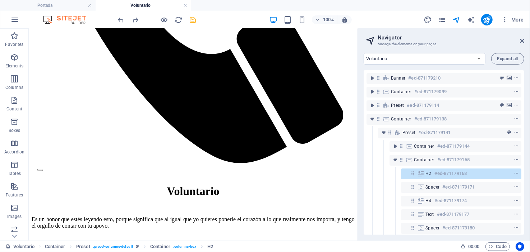
scroll to position [360, 0]
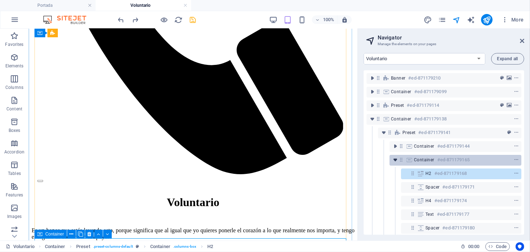
click at [394, 159] on icon "toggle-expand" at bounding box center [394, 160] width 7 height 7
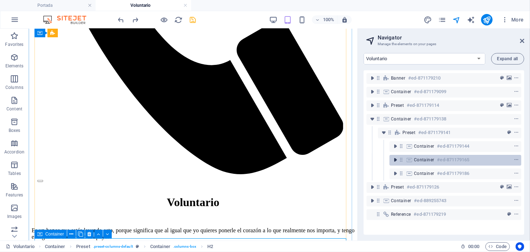
click at [396, 159] on icon "toggle-expand" at bounding box center [394, 160] width 7 height 7
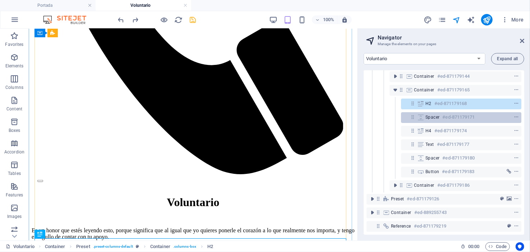
scroll to position [71, 0]
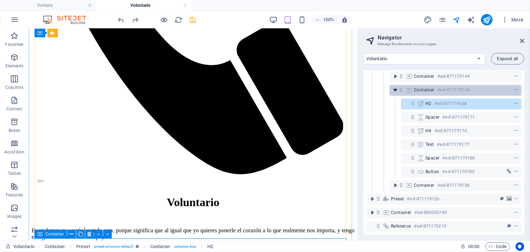
click at [395, 88] on icon "toggle-expand" at bounding box center [394, 90] width 7 height 7
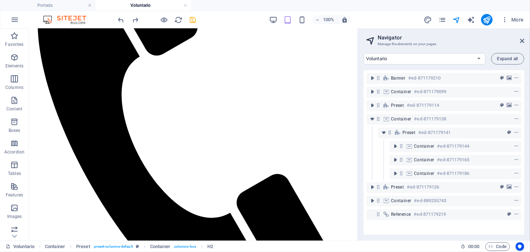
scroll to position [216, 0]
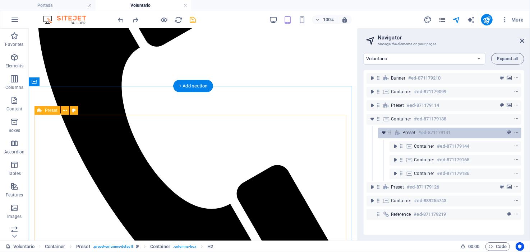
click at [385, 134] on icon "toggle-expand" at bounding box center [383, 132] width 7 height 7
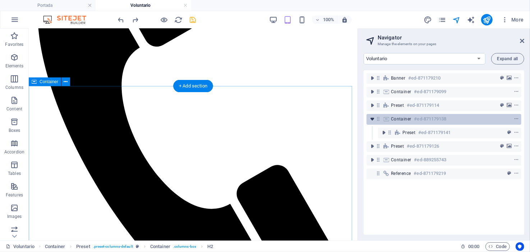
click at [371, 120] on icon "toggle-expand" at bounding box center [371, 119] width 7 height 7
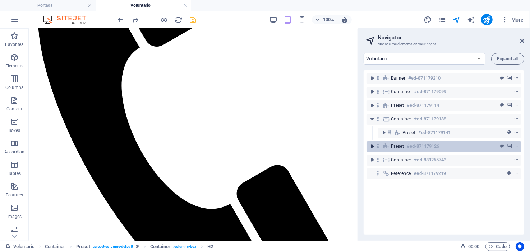
click at [372, 148] on icon "toggle-expand" at bounding box center [371, 146] width 7 height 7
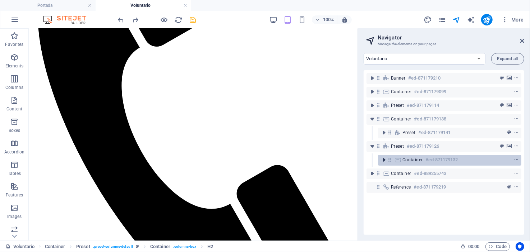
click at [386, 160] on icon "toggle-expand" at bounding box center [383, 160] width 7 height 7
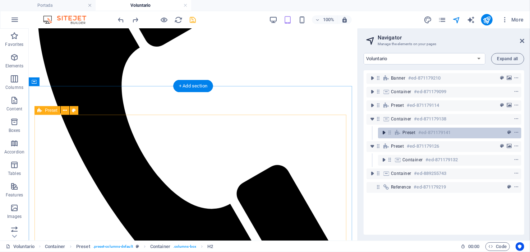
click at [383, 133] on icon "toggle-expand" at bounding box center [383, 132] width 7 height 7
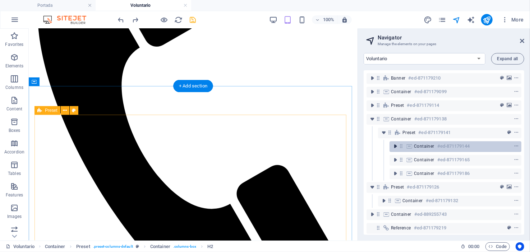
scroll to position [7, 0]
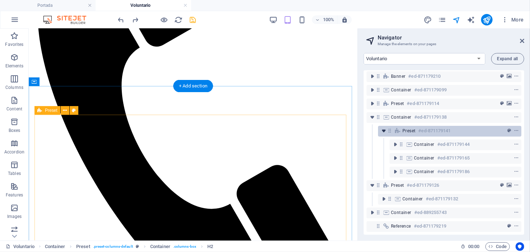
click at [384, 127] on icon "toggle-expand" at bounding box center [383, 130] width 7 height 7
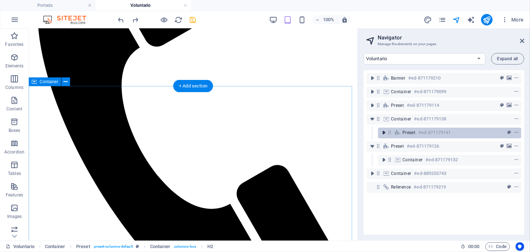
scroll to position [0, 0]
click at [384, 133] on icon "toggle-expand" at bounding box center [383, 132] width 7 height 7
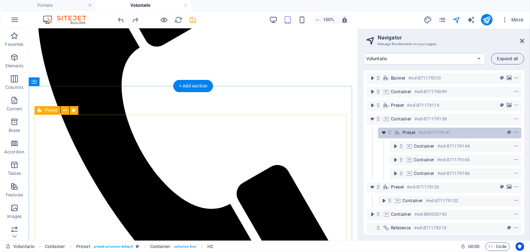
click at [384, 133] on icon "toggle-expand" at bounding box center [383, 132] width 7 height 7
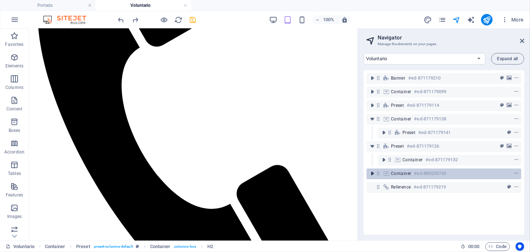
click at [374, 173] on icon "toggle-expand" at bounding box center [371, 173] width 7 height 7
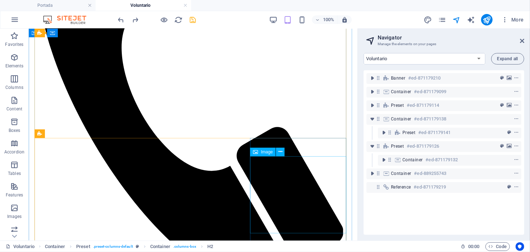
scroll to position [324, 0]
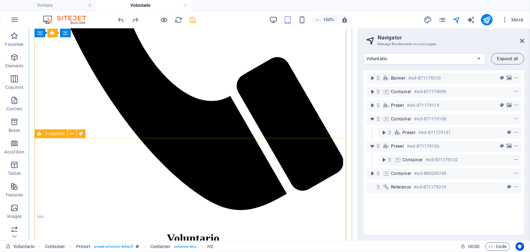
click at [50, 133] on span "3 columns" at bounding box center [55, 134] width 20 height 4
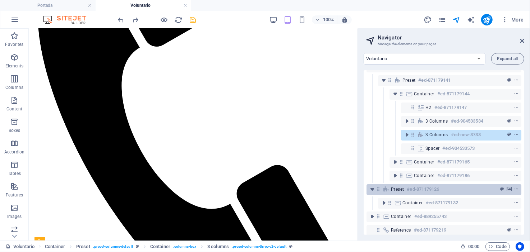
scroll to position [61, 0]
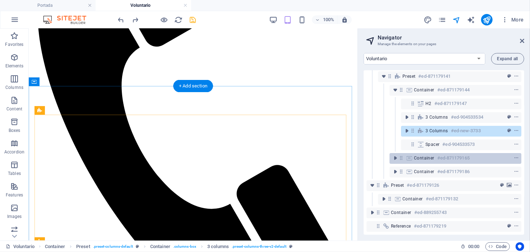
click at [401, 155] on icon at bounding box center [401, 158] width 6 height 6
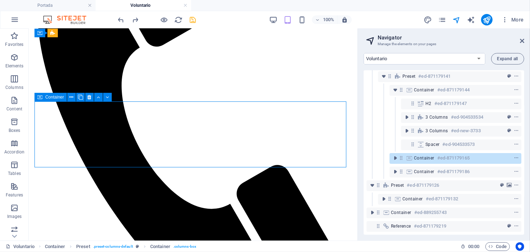
scroll to position [497, 0]
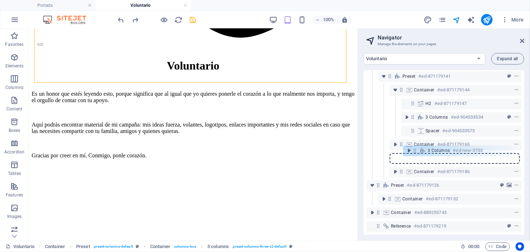
drag, startPoint x: 413, startPoint y: 124, endPoint x: 416, endPoint y: 152, distance: 28.5
click at [416, 152] on div "Banner #ed-871179210 Container #ed-871179099 Preset #ed-871179114 Container #ed…" at bounding box center [443, 152] width 161 height 165
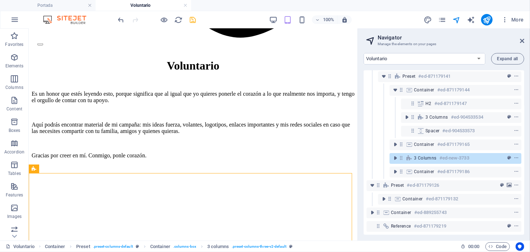
scroll to position [380, 0]
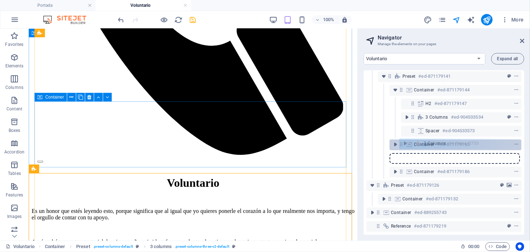
drag, startPoint x: 402, startPoint y: 153, endPoint x: 412, endPoint y: 142, distance: 15.5
click at [412, 142] on div "Banner #ed-871179210 Container #ed-871179099 Preset #ed-871179114 Container #ed…" at bounding box center [443, 152] width 161 height 165
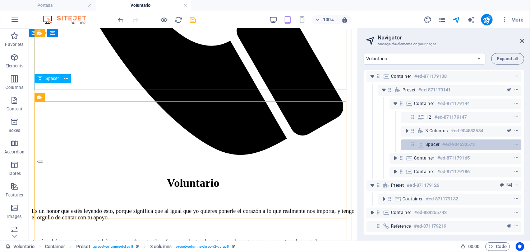
scroll to position [48, 0]
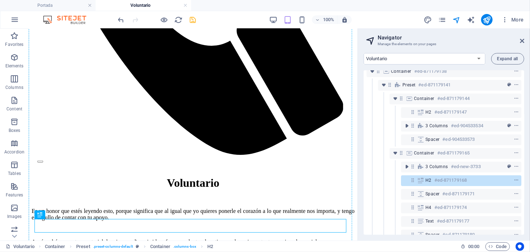
drag, startPoint x: 69, startPoint y: 243, endPoint x: 162, endPoint y: 97, distance: 173.9
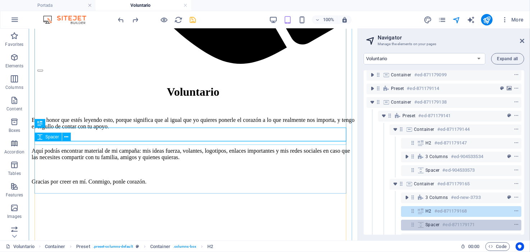
scroll to position [71, 0]
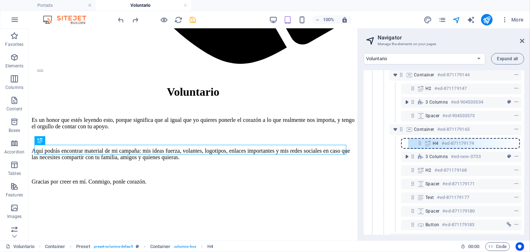
drag, startPoint x: 413, startPoint y: 184, endPoint x: 421, endPoint y: 142, distance: 42.6
click at [421, 142] on div "Banner #ed-871179210 Container #ed-871179099 Preset #ed-871179114 Container #ed…" at bounding box center [443, 152] width 161 height 165
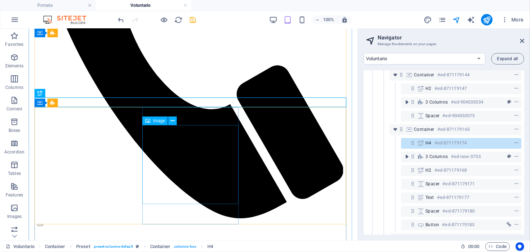
scroll to position [423, 0]
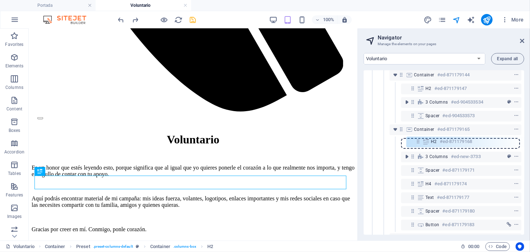
drag, startPoint x: 414, startPoint y: 155, endPoint x: 419, endPoint y: 138, distance: 17.6
click at [419, 138] on div "Banner #ed-871179210 Container #ed-871179099 Preset #ed-871179114 Container #ed…" at bounding box center [443, 152] width 161 height 165
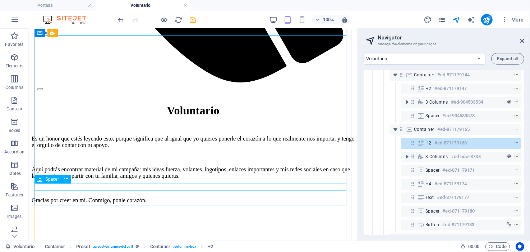
scroll to position [459, 0]
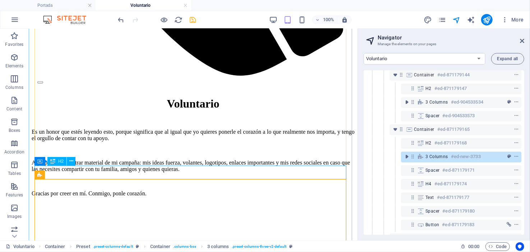
scroll to position [315, 0]
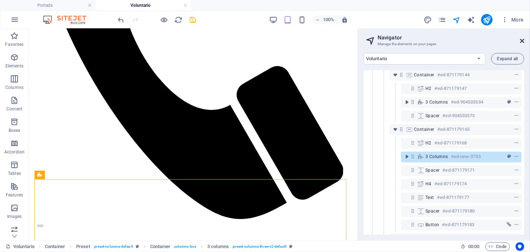
drag, startPoint x: 523, startPoint y: 39, endPoint x: 158, endPoint y: 171, distance: 387.4
click at [523, 39] on icon at bounding box center [522, 41] width 4 height 6
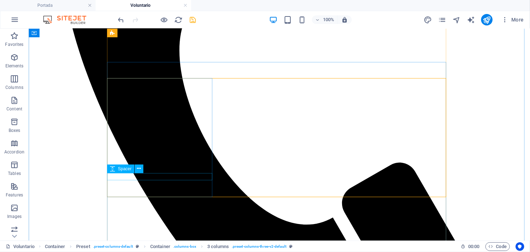
scroll to position [430, 0]
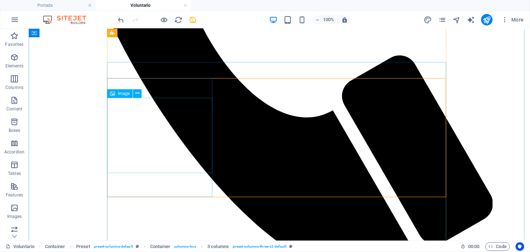
drag, startPoint x: 159, startPoint y: 138, endPoint x: 33, endPoint y: 138, distance: 126.4
select select "px"
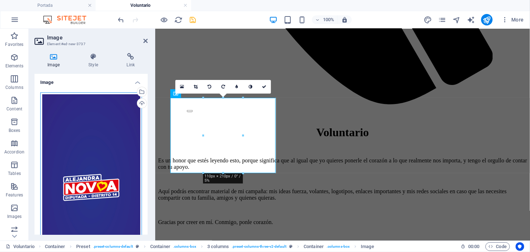
click at [121, 120] on div "Drag files here, click to choose files or select files from Files or our free s…" at bounding box center [91, 188] width 102 height 191
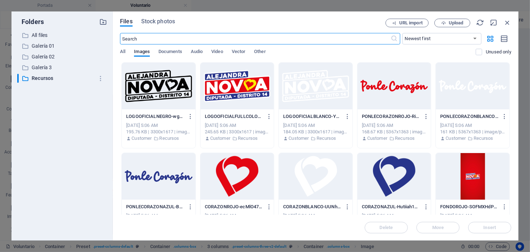
scroll to position [597, 0]
click at [392, 172] on div at bounding box center [394, 176] width 74 height 47
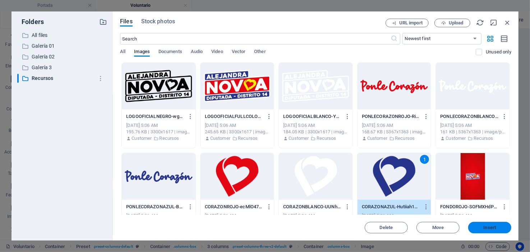
click at [492, 228] on span "Insert" at bounding box center [489, 228] width 13 height 4
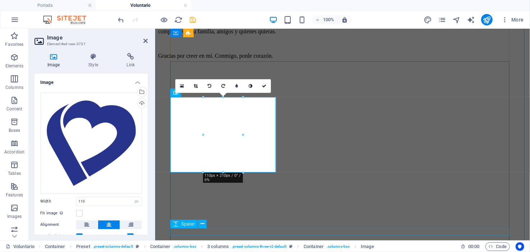
scroll to position [431, 0]
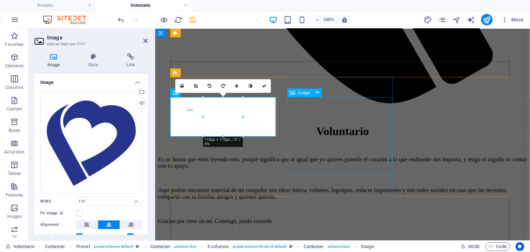
select select "px"
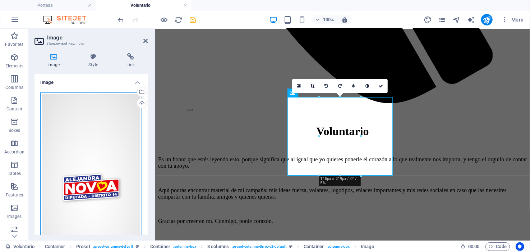
click at [89, 144] on div "Drag files here, click to choose files or select files from Files or our free s…" at bounding box center [91, 188] width 102 height 191
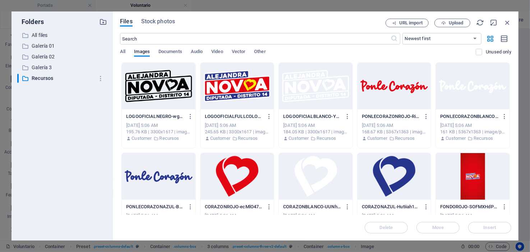
click at [314, 169] on div at bounding box center [316, 176] width 74 height 47
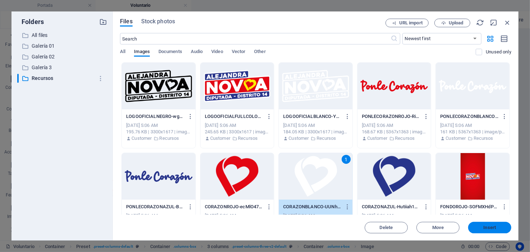
drag, startPoint x: 485, startPoint y: 224, endPoint x: 313, endPoint y: 200, distance: 173.4
click at [485, 224] on button "Insert" at bounding box center [489, 227] width 43 height 11
type input "115"
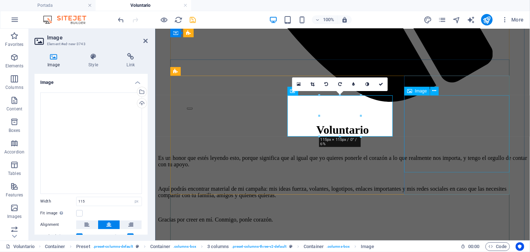
select select "px"
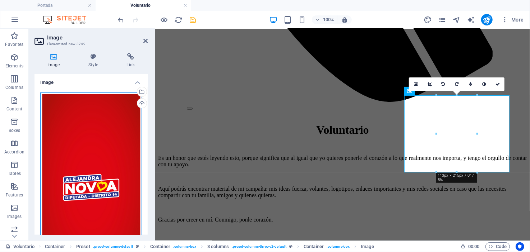
click at [108, 155] on div "Drag files here, click to choose files or select files from Files or our free s…" at bounding box center [91, 188] width 102 height 191
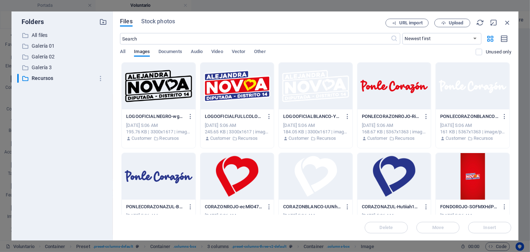
click at [241, 175] on div at bounding box center [237, 176] width 74 height 47
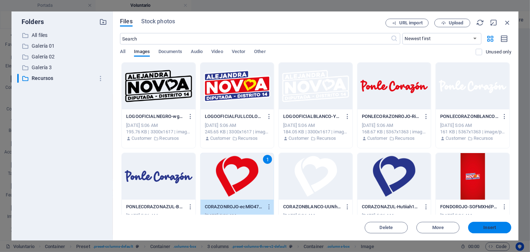
drag, startPoint x: 490, startPoint y: 227, endPoint x: 305, endPoint y: 210, distance: 186.5
click at [490, 227] on span "Insert" at bounding box center [489, 228] width 13 height 4
type input "113"
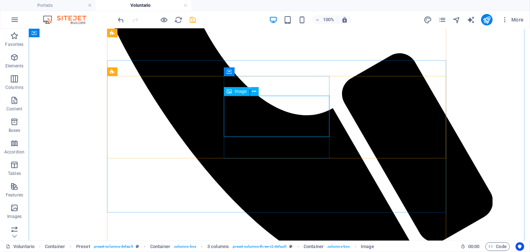
select select "px"
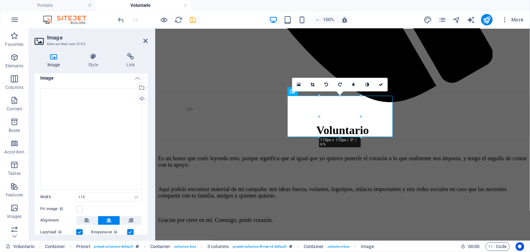
scroll to position [0, 0]
click at [94, 60] on h4 "Style" at bounding box center [94, 60] width 38 height 15
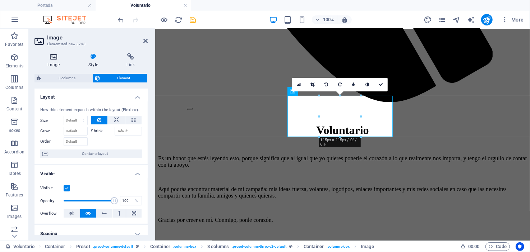
click at [53, 58] on icon at bounding box center [53, 56] width 38 height 7
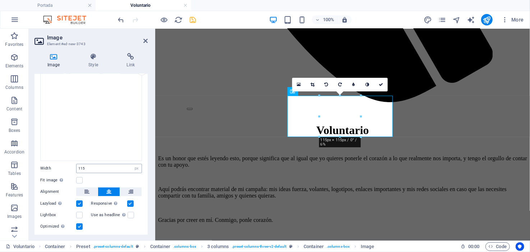
scroll to position [50, 0]
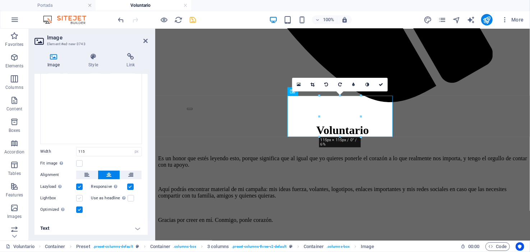
click at [79, 197] on label at bounding box center [79, 198] width 6 height 6
click at [0, 0] on input "Lightbox" at bounding box center [0, 0] width 0 height 0
click at [78, 196] on label at bounding box center [79, 198] width 6 height 6
click at [0, 0] on input "Lightbox" at bounding box center [0, 0] width 0 height 0
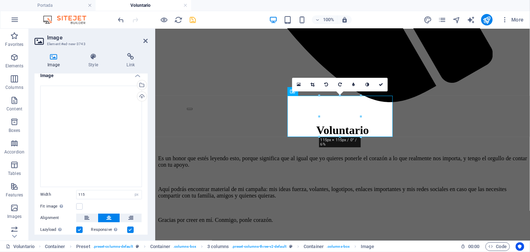
scroll to position [0, 0]
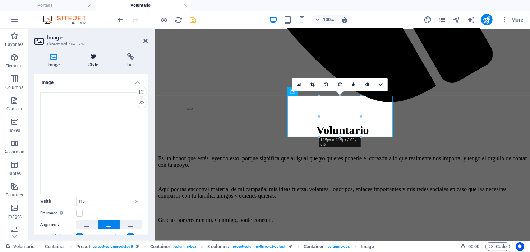
click at [95, 56] on icon at bounding box center [92, 56] width 35 height 7
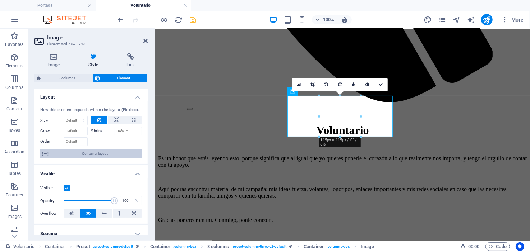
click at [71, 154] on span "Container layout" at bounding box center [94, 154] width 89 height 9
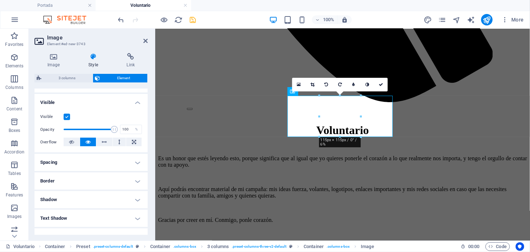
scroll to position [108, 0]
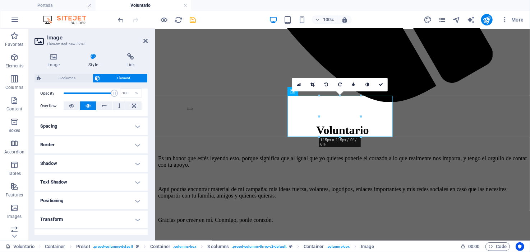
click at [133, 163] on h4 "Shadow" at bounding box center [90, 163] width 113 height 17
click at [98, 177] on span "Outside" at bounding box center [103, 178] width 12 height 9
type input "2"
click at [56, 177] on span "Default" at bounding box center [52, 178] width 11 height 9
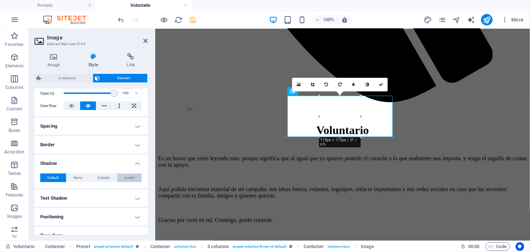
click at [125, 175] on span "Inside" at bounding box center [130, 178] width 10 height 9
type input "2"
click at [57, 179] on span "Default" at bounding box center [52, 178] width 11 height 9
click at [138, 198] on h4 "Text Shadow" at bounding box center [90, 198] width 113 height 17
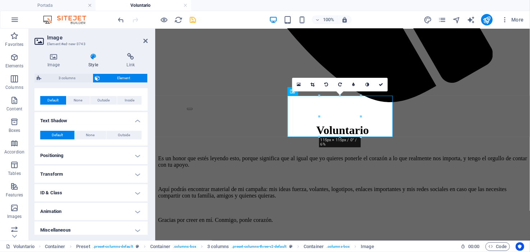
scroll to position [189, 0]
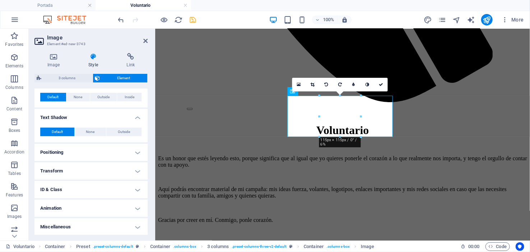
click at [134, 227] on h4 "Miscellaneous" at bounding box center [90, 227] width 113 height 17
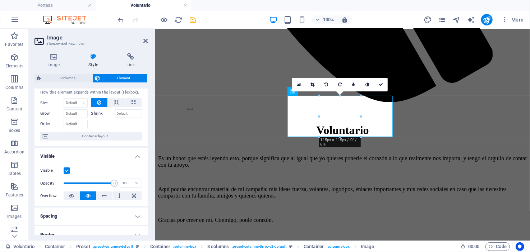
scroll to position [0, 0]
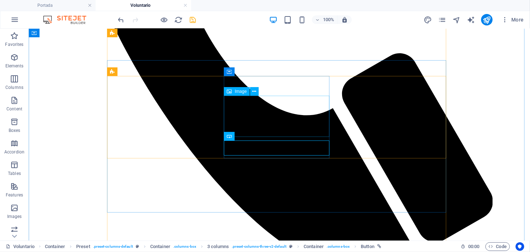
scroll to position [325, 0]
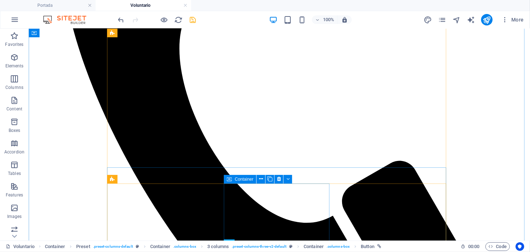
click at [237, 178] on span "Container" at bounding box center [244, 179] width 19 height 4
click at [237, 179] on span "Container" at bounding box center [244, 179] width 19 height 4
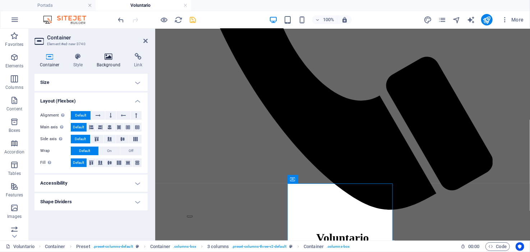
click at [109, 57] on icon at bounding box center [108, 56] width 35 height 7
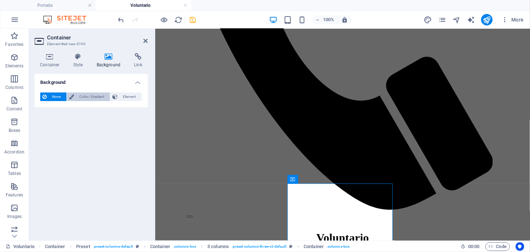
click at [90, 95] on span "Color / Gradient" at bounding box center [92, 97] width 32 height 9
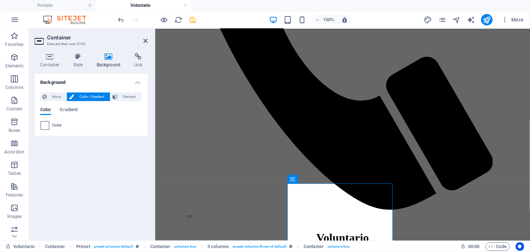
click at [45, 125] on span at bounding box center [45, 126] width 8 height 8
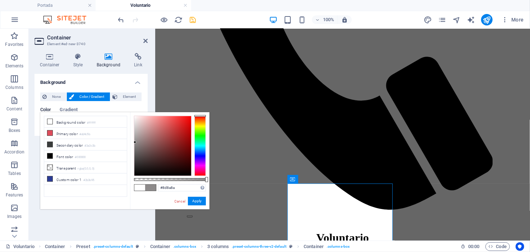
drag, startPoint x: 133, startPoint y: 115, endPoint x: 135, endPoint y: 143, distance: 27.7
click at [135, 143] on div at bounding box center [135, 142] width 3 height 3
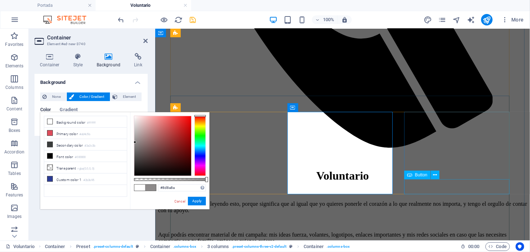
scroll to position [396, 0]
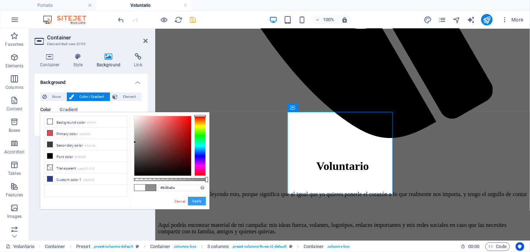
click at [192, 202] on button "Apply" at bounding box center [197, 201] width 18 height 9
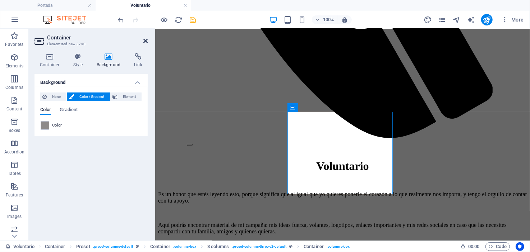
click at [144, 38] on icon at bounding box center [145, 41] width 4 height 6
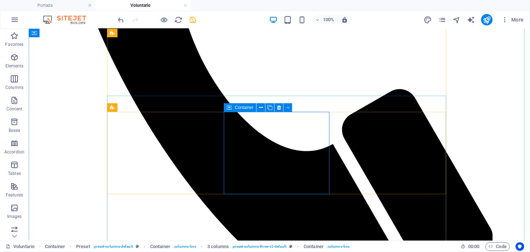
click at [235, 106] on span "Container" at bounding box center [244, 108] width 19 height 4
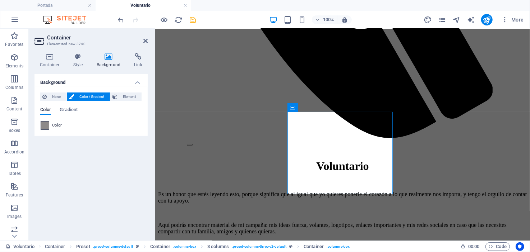
click at [44, 126] on span at bounding box center [45, 126] width 8 height 8
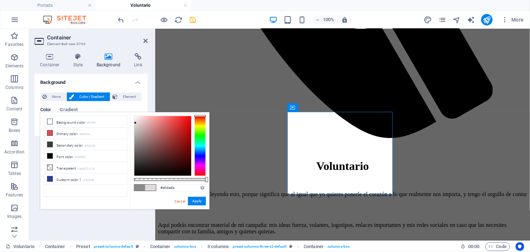
type input "#e1dbdb"
drag, startPoint x: 134, startPoint y: 141, endPoint x: 135, endPoint y: 123, distance: 18.3
click at [135, 123] on div at bounding box center [135, 123] width 3 height 3
click at [195, 203] on button "Apply" at bounding box center [197, 201] width 18 height 9
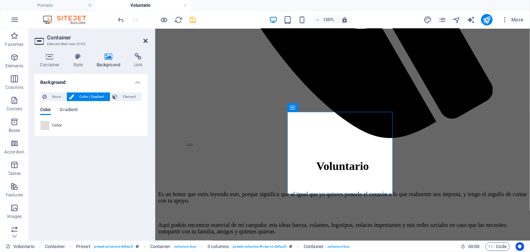
click at [145, 39] on icon at bounding box center [145, 41] width 4 height 6
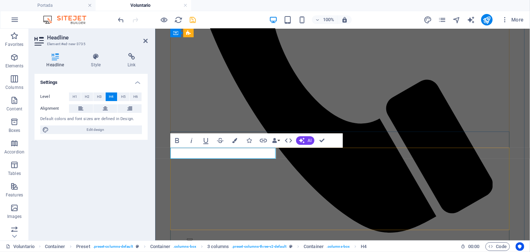
scroll to position [361, 0]
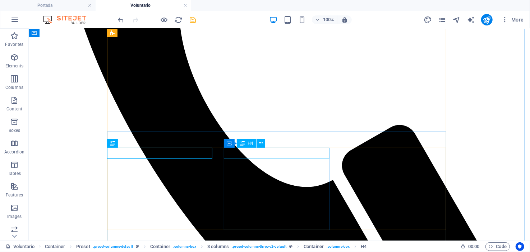
drag, startPoint x: 256, startPoint y: 152, endPoint x: 129, endPoint y: 152, distance: 126.8
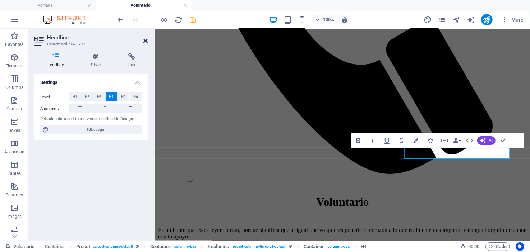
click at [145, 40] on icon at bounding box center [145, 41] width 4 height 6
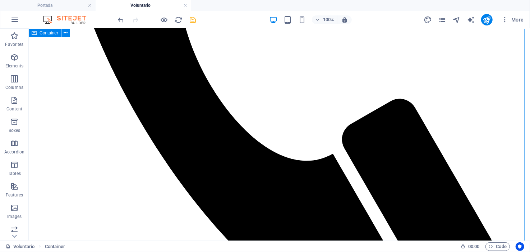
scroll to position [396, 0]
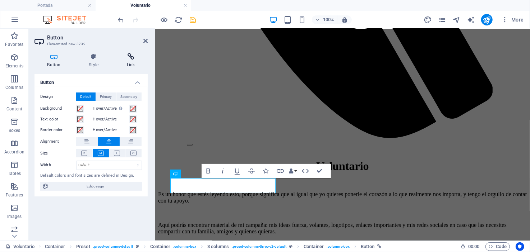
click at [131, 55] on icon at bounding box center [131, 56] width 34 height 7
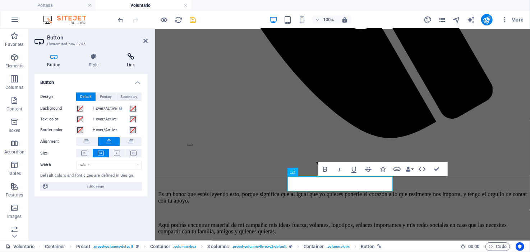
click at [137, 57] on icon at bounding box center [131, 56] width 34 height 7
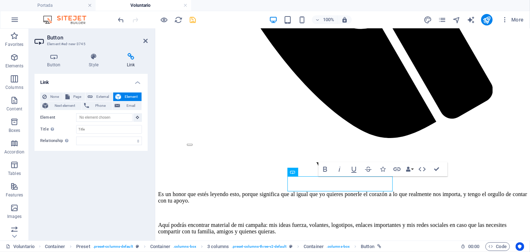
scroll to position [345, 0]
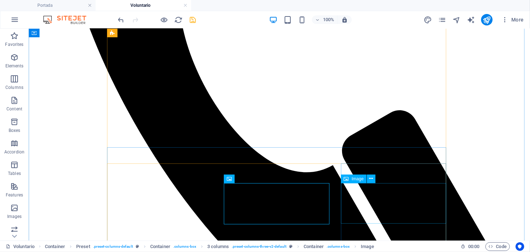
scroll to position [417, 0]
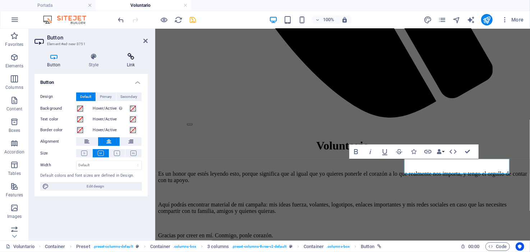
click at [129, 60] on icon at bounding box center [131, 56] width 34 height 7
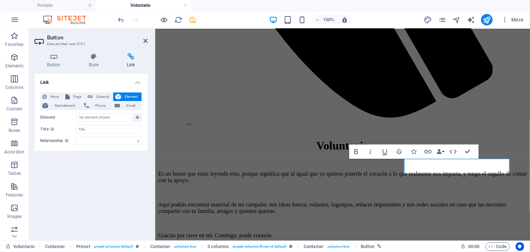
scroll to position [365, 0]
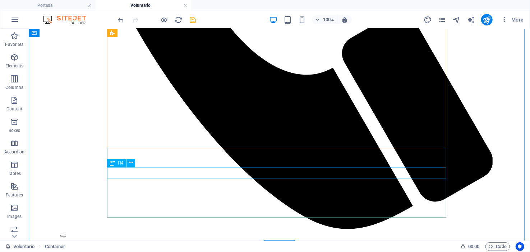
scroll to position [509, 0]
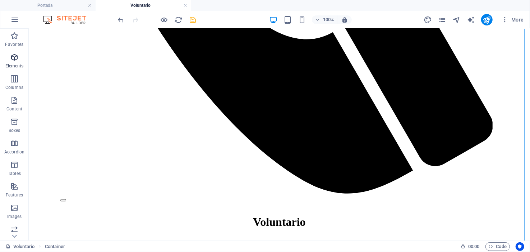
click at [12, 59] on icon "button" at bounding box center [14, 57] width 9 height 9
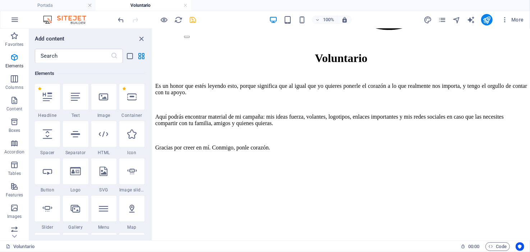
scroll to position [630, 0]
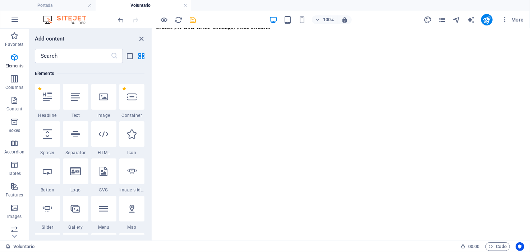
select select "px"
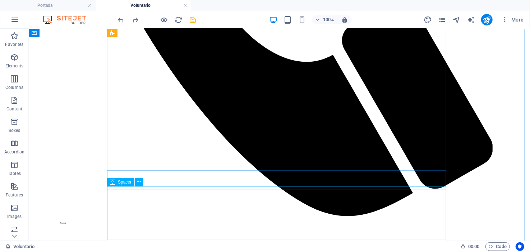
scroll to position [414, 0]
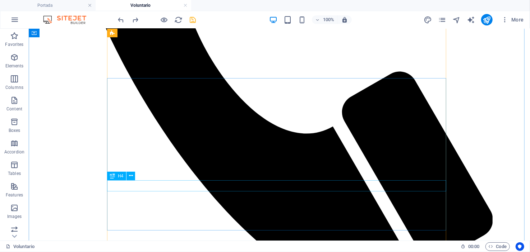
click at [129, 176] on icon at bounding box center [131, 176] width 4 height 8
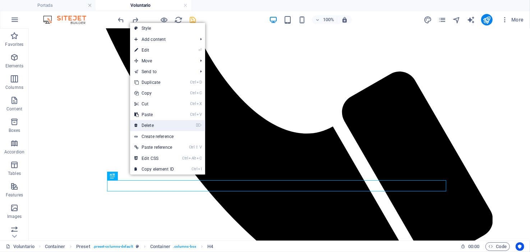
click at [147, 124] on link "⌦ Delete" at bounding box center [154, 125] width 48 height 11
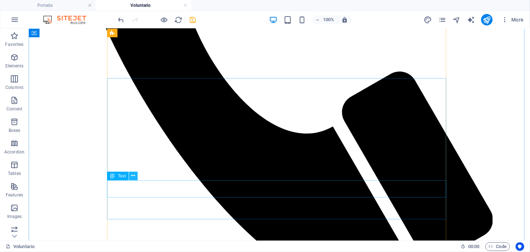
click at [132, 177] on icon at bounding box center [133, 176] width 4 height 8
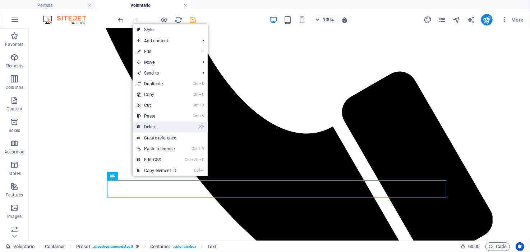
click at [149, 126] on link "⌦ Delete" at bounding box center [157, 127] width 48 height 11
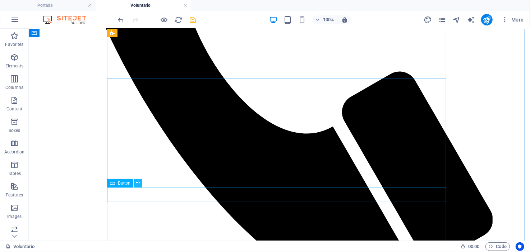
click at [139, 183] on icon at bounding box center [138, 184] width 4 height 8
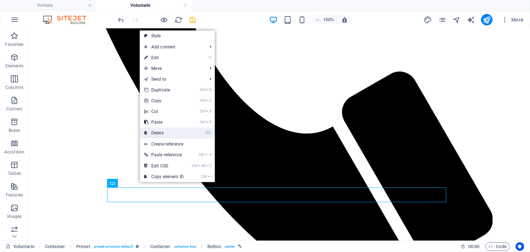
click at [157, 133] on link "⌦ Delete" at bounding box center [164, 133] width 48 height 11
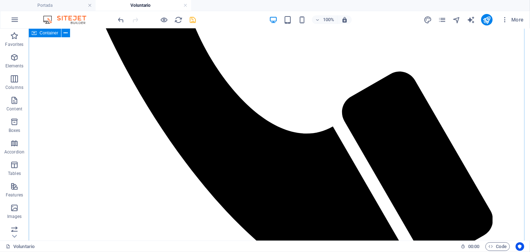
drag, startPoint x: 489, startPoint y: 149, endPoint x: 488, endPoint y: 153, distance: 4.1
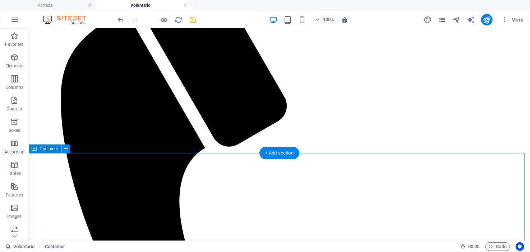
scroll to position [127, 0]
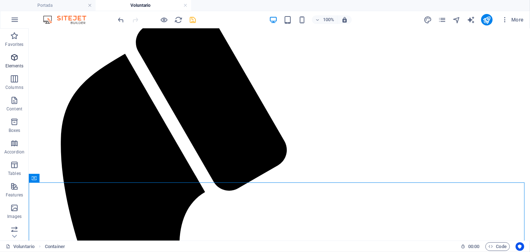
click at [15, 59] on icon "button" at bounding box center [14, 57] width 9 height 9
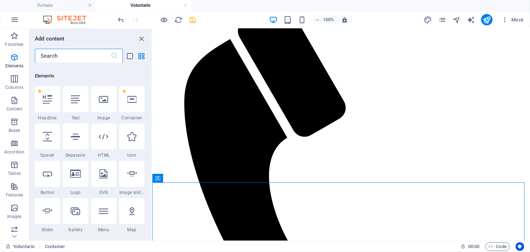
scroll to position [76, 0]
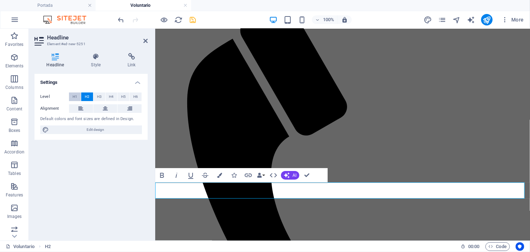
click at [76, 97] on span "H1" at bounding box center [75, 97] width 5 height 9
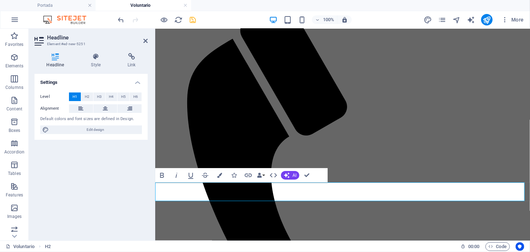
drag, startPoint x: 234, startPoint y: 191, endPoint x: 133, endPoint y: 193, distance: 100.9
drag, startPoint x: 145, startPoint y: 40, endPoint x: 116, endPoint y: 12, distance: 40.1
click at [145, 40] on icon at bounding box center [145, 41] width 4 height 6
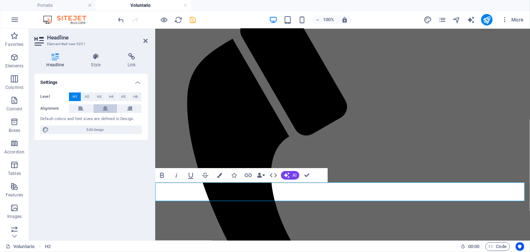
click at [103, 108] on icon at bounding box center [105, 109] width 5 height 9
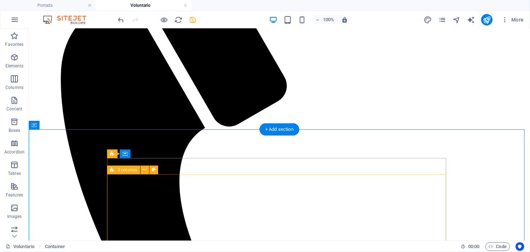
scroll to position [199, 0]
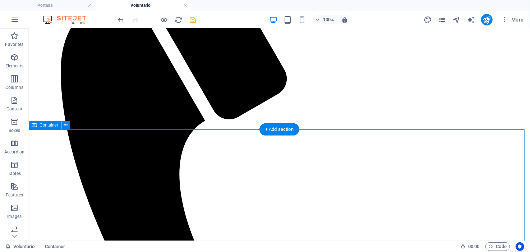
click at [51, 124] on span "Container" at bounding box center [49, 125] width 19 height 4
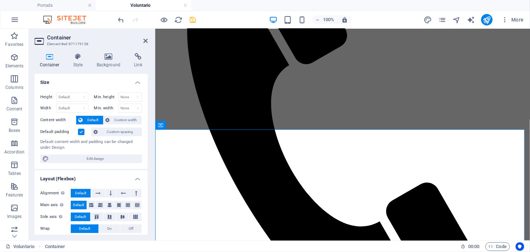
click at [78, 133] on label at bounding box center [81, 132] width 6 height 6
click at [0, 0] on input "Default padding" at bounding box center [0, 0] width 0 height 0
click at [145, 40] on icon at bounding box center [145, 41] width 4 height 6
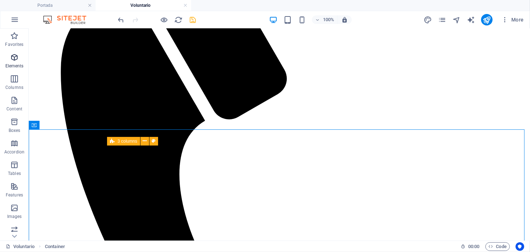
click at [13, 56] on icon "button" at bounding box center [14, 57] width 9 height 9
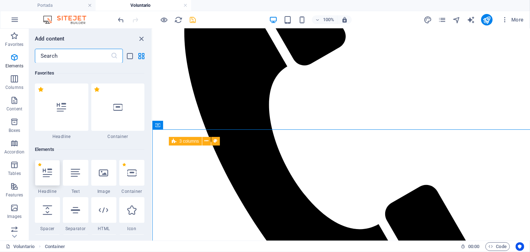
scroll to position [76, 0]
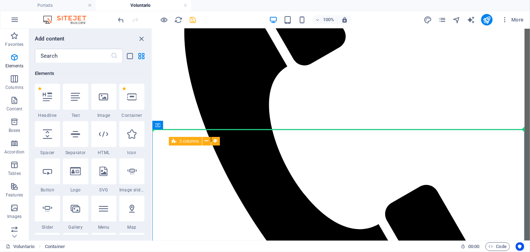
select select "px"
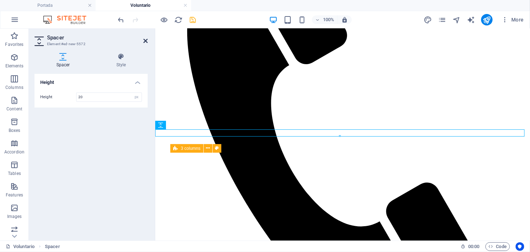
type input "20"
click at [146, 41] on icon at bounding box center [145, 41] width 4 height 6
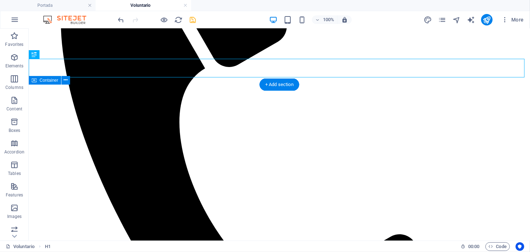
scroll to position [144, 0]
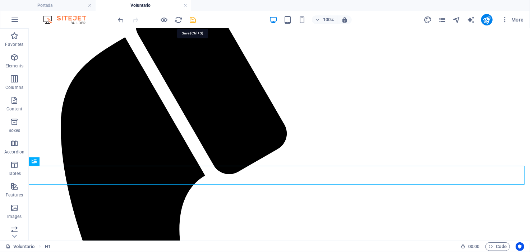
click at [190, 21] on icon "save" at bounding box center [193, 20] width 8 height 8
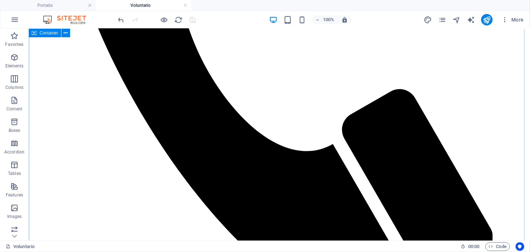
scroll to position [395, 0]
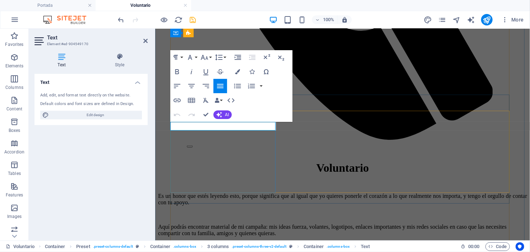
drag, startPoint x: 184, startPoint y: 127, endPoint x: 273, endPoint y: 124, distance: 89.5
click at [120, 153] on div "Text Add, edit, and format text directly on the website. Default colors and fon…" at bounding box center [90, 154] width 113 height 161
click at [145, 38] on icon at bounding box center [145, 41] width 4 height 6
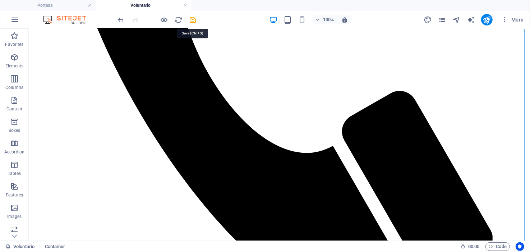
click at [192, 18] on icon "save" at bounding box center [193, 20] width 8 height 8
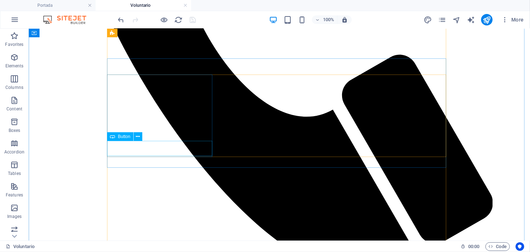
scroll to position [467, 0]
